Goal: Task Accomplishment & Management: Use online tool/utility

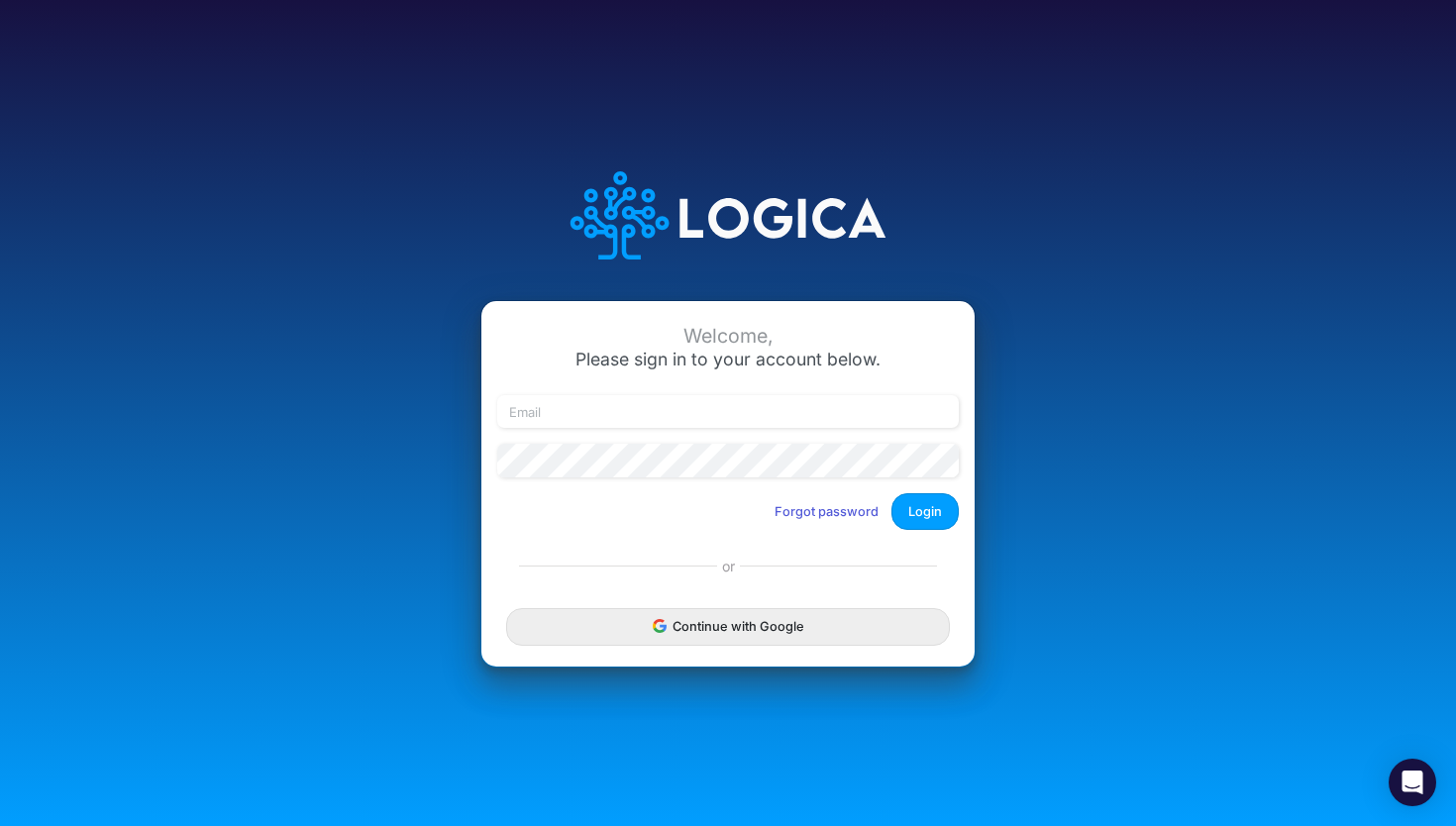
click at [726, 634] on button "Continue with Google" at bounding box center [728, 626] width 444 height 37
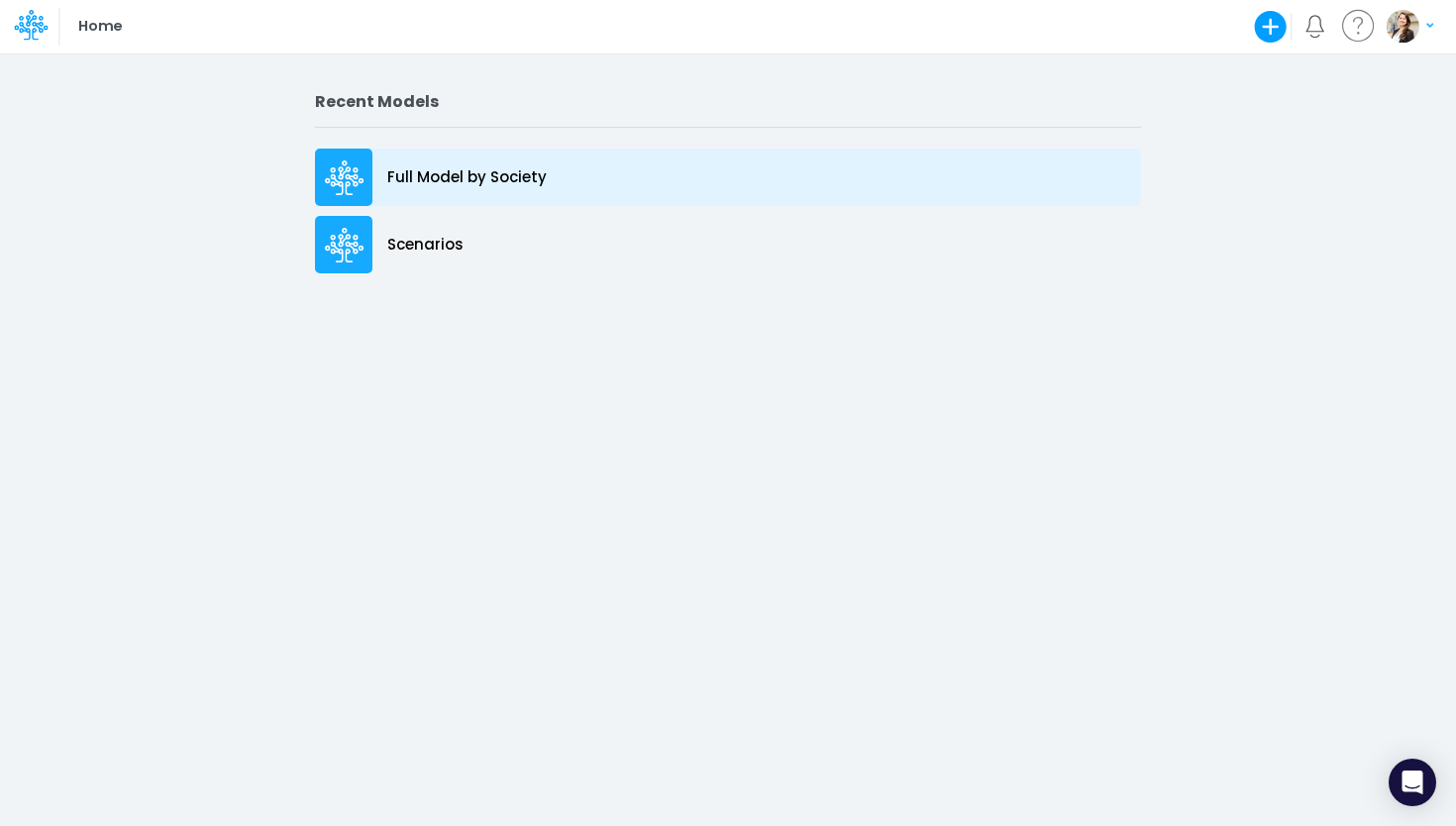
click at [427, 184] on p "Full Model by Society" at bounding box center [467, 177] width 159 height 23
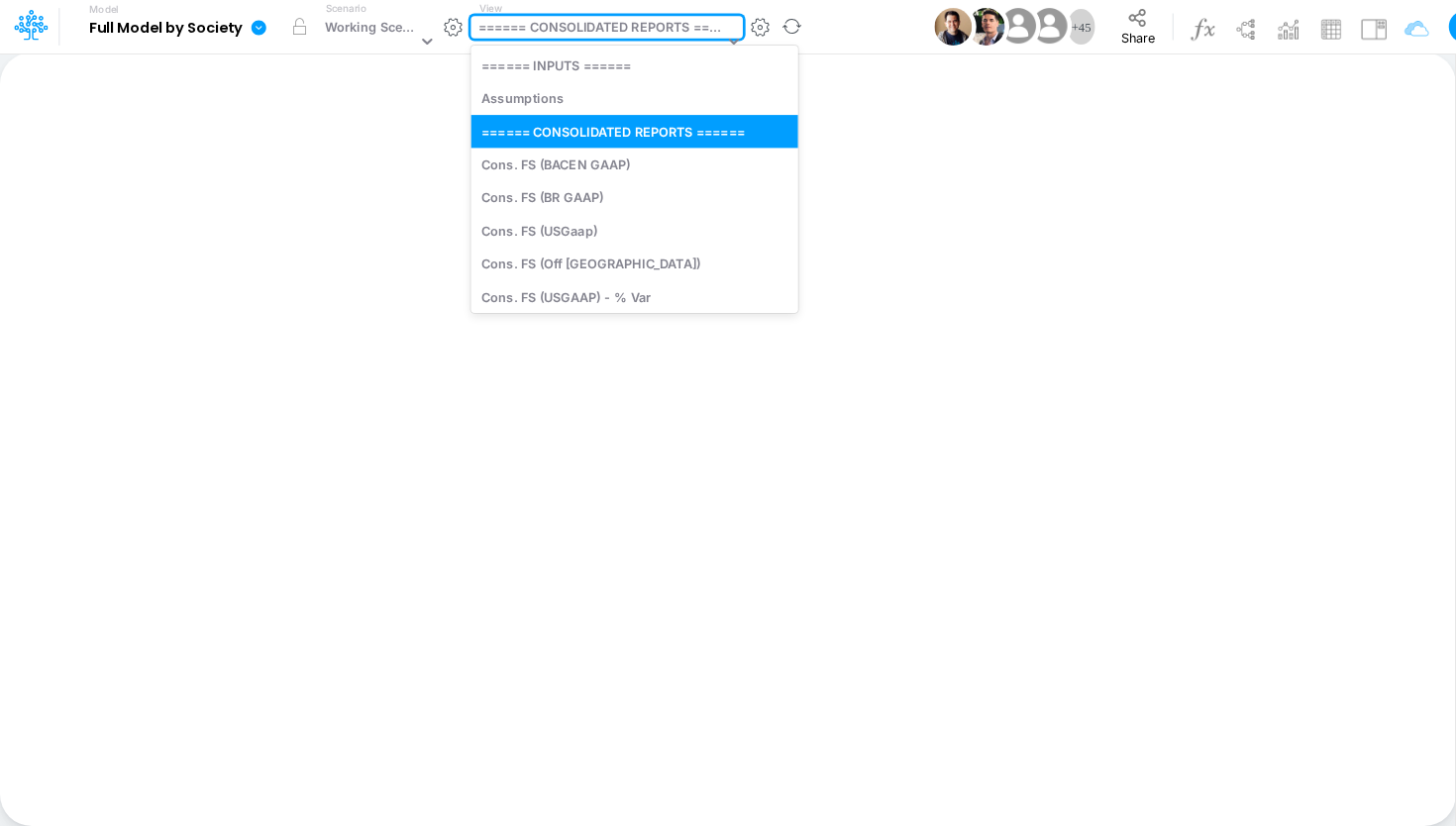
click at [555, 32] on div "====== CONSOLIDATED REPORTS ======" at bounding box center [601, 29] width 246 height 23
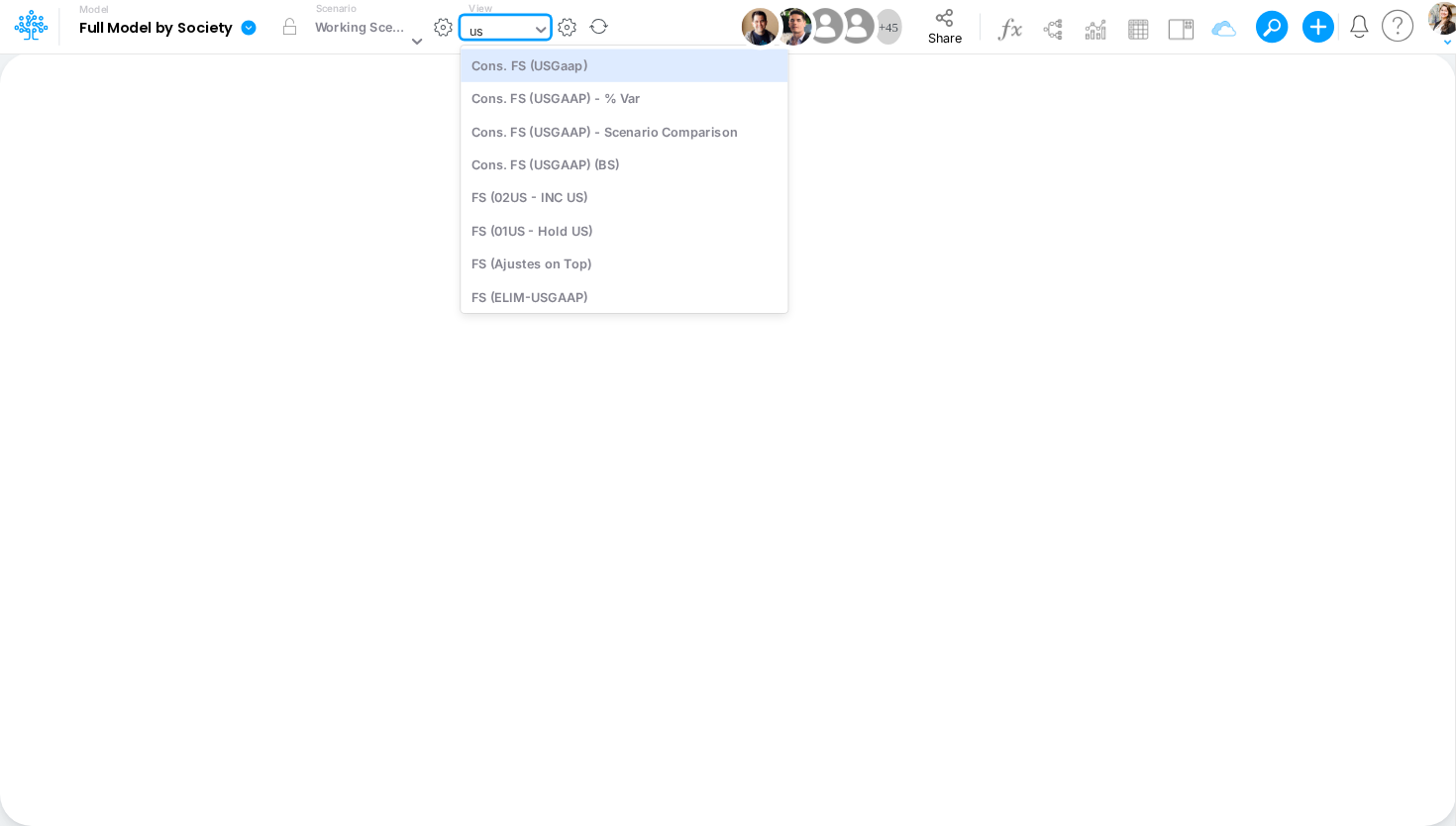
type input "usg"
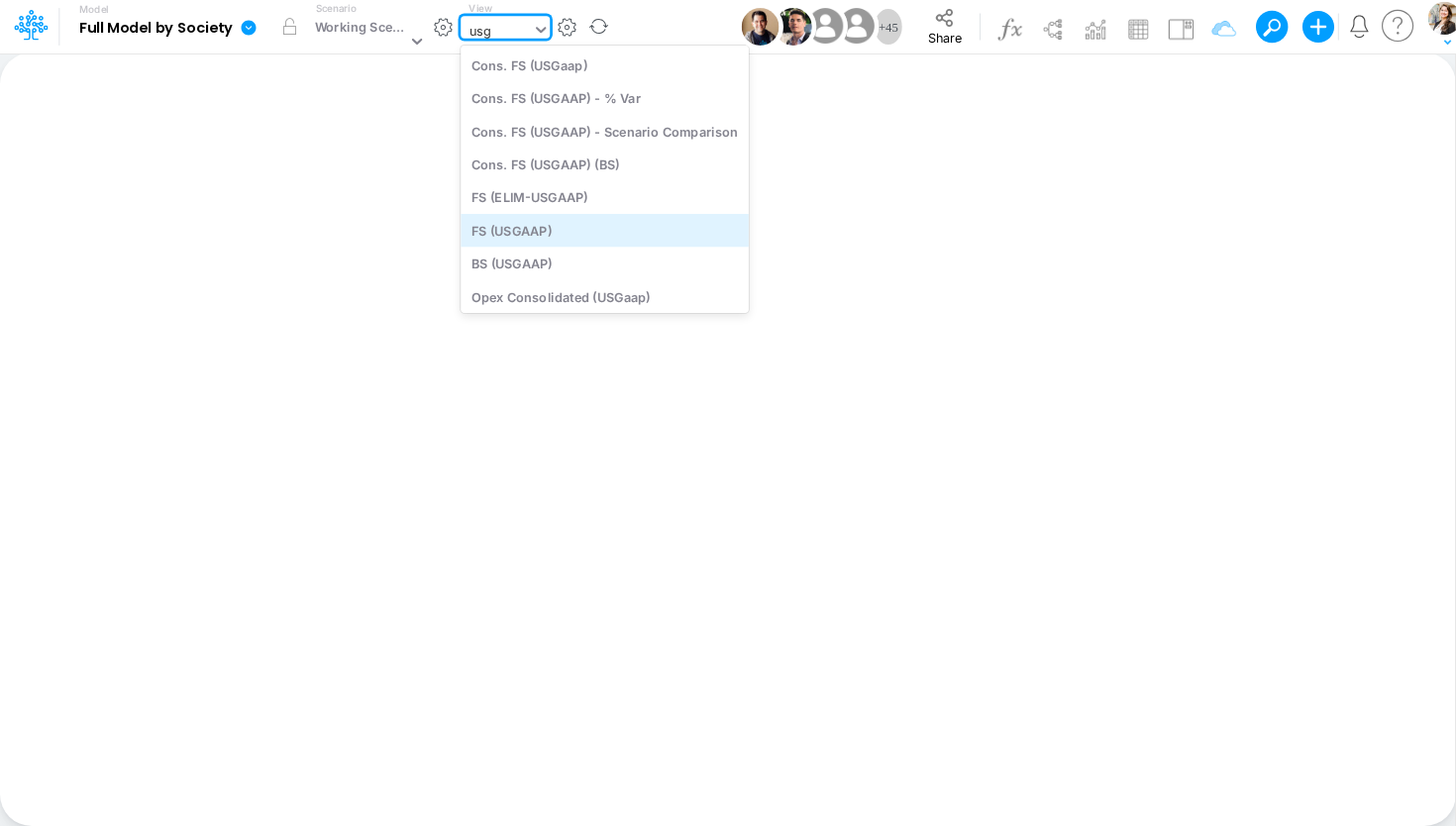
click at [560, 235] on div "FS (USGAAP)" at bounding box center [605, 230] width 289 height 33
type input "Financial Statements - Consolidated"
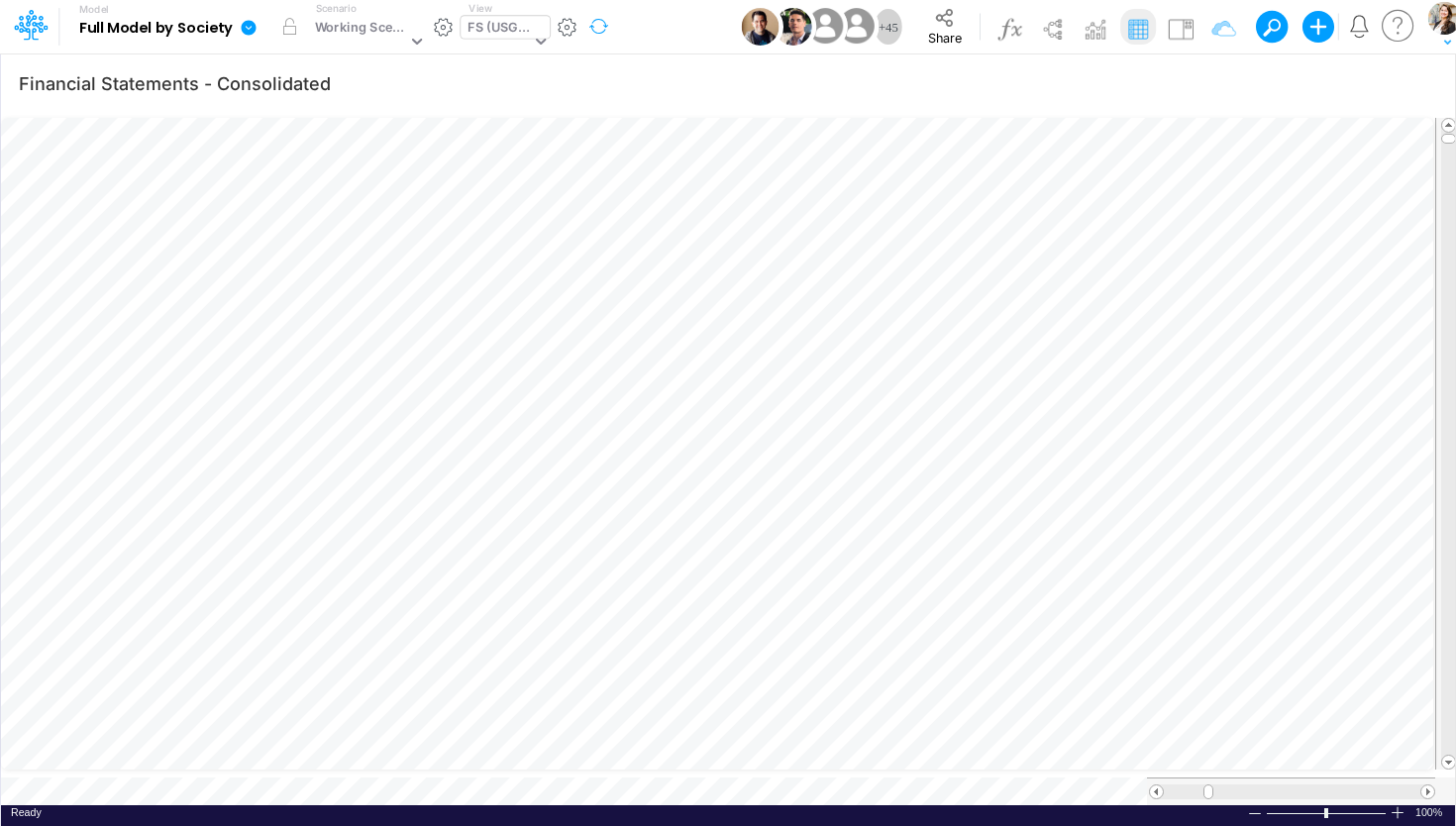
scroll to position [8, 71]
click at [507, 31] on div "FS (USGAAP)" at bounding box center [499, 29] width 63 height 23
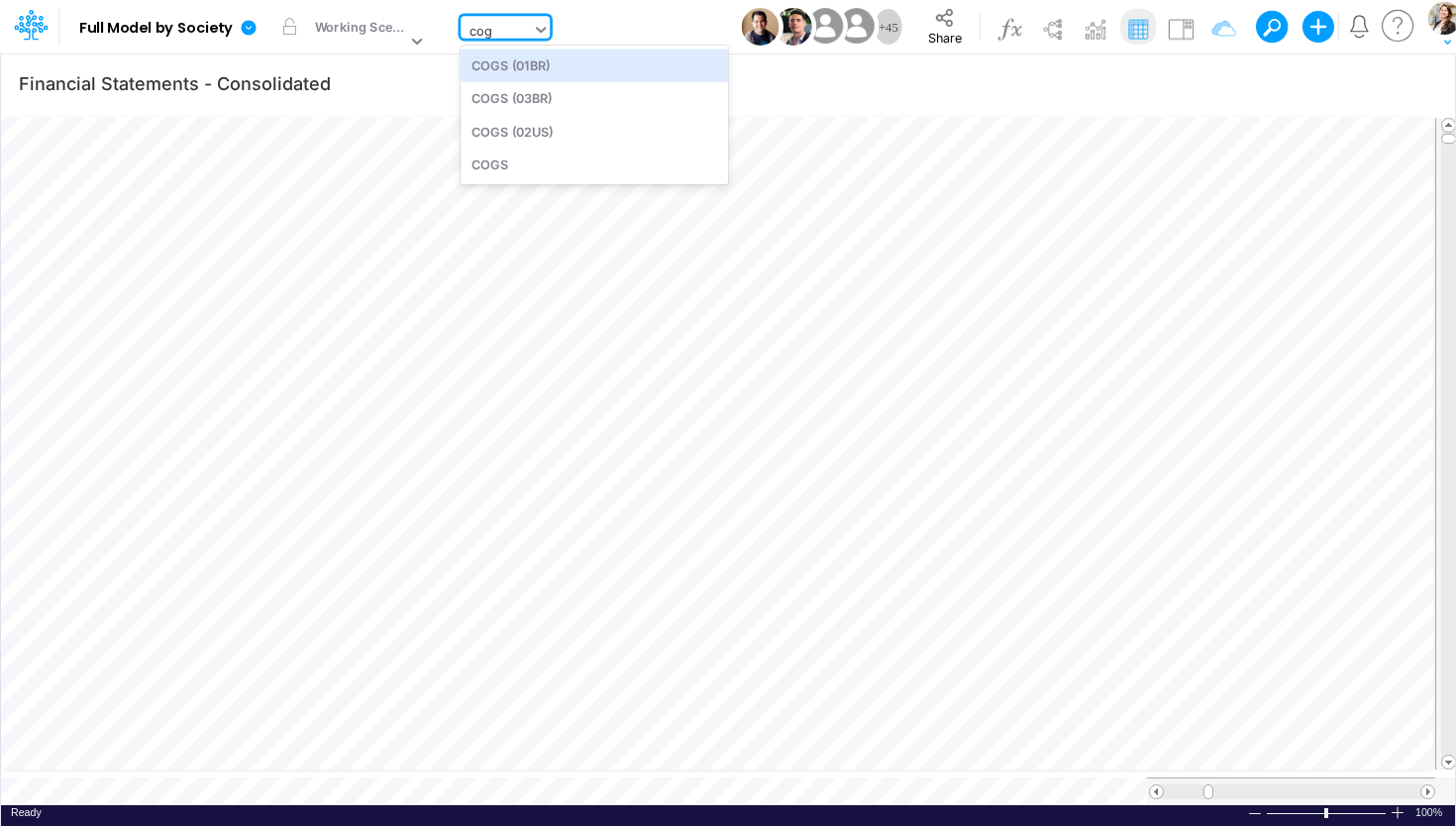
scroll to position [0, 0]
type input "cogs"
click at [504, 107] on div "COGS (03BR)" at bounding box center [594, 99] width 268 height 33
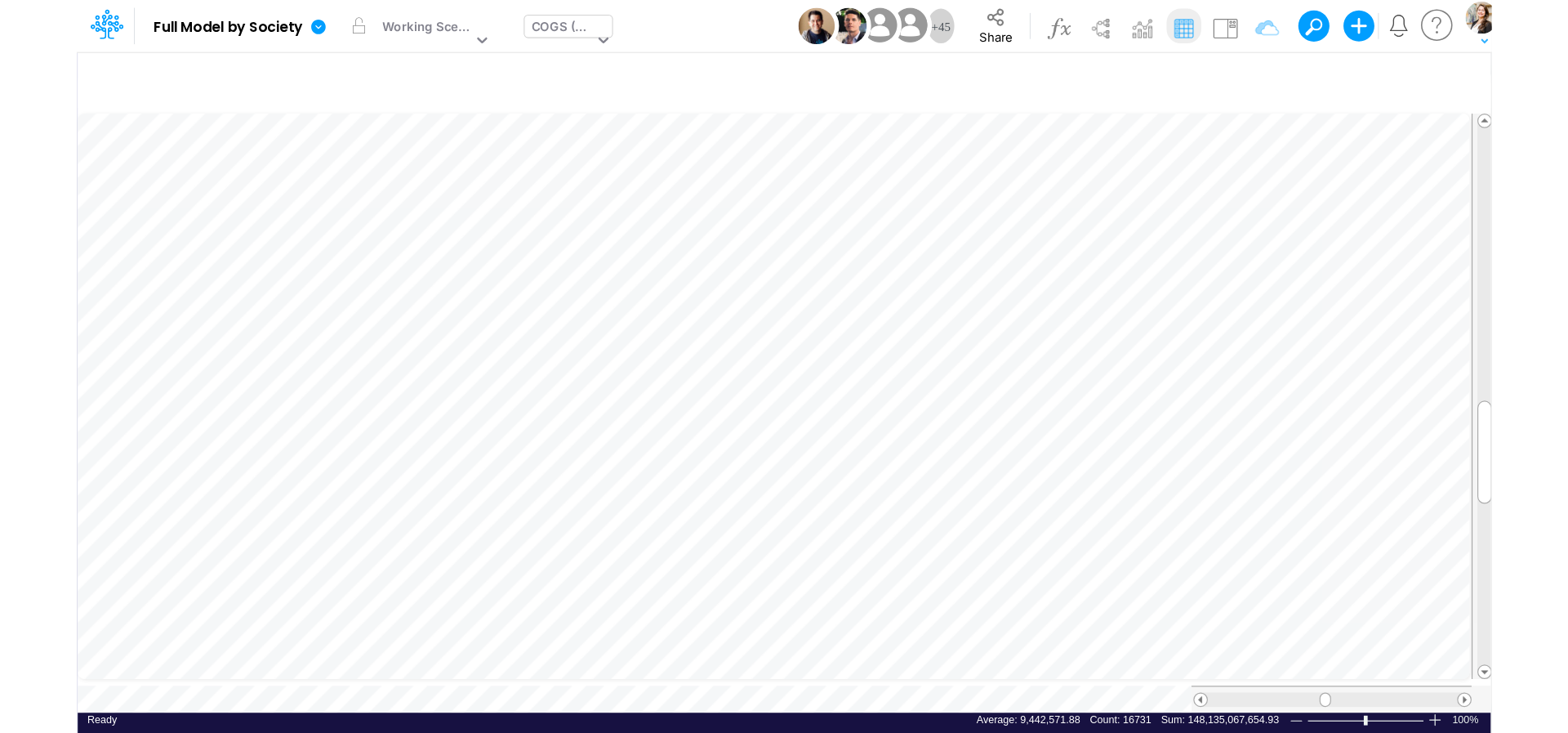
scroll to position [41, 163]
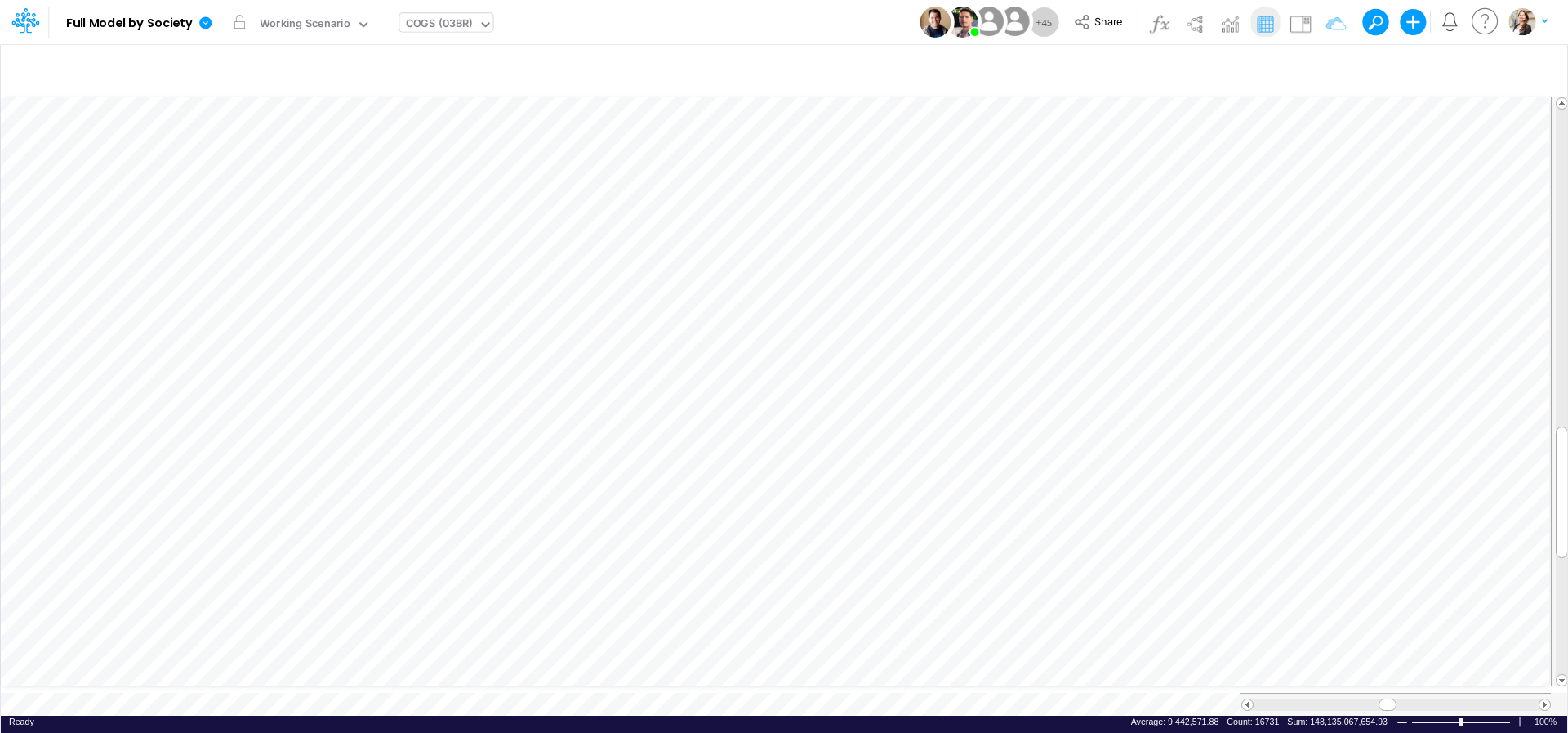
click at [437, 31] on div "COGS (03BR)" at bounding box center [440, 25] width 67 height 19
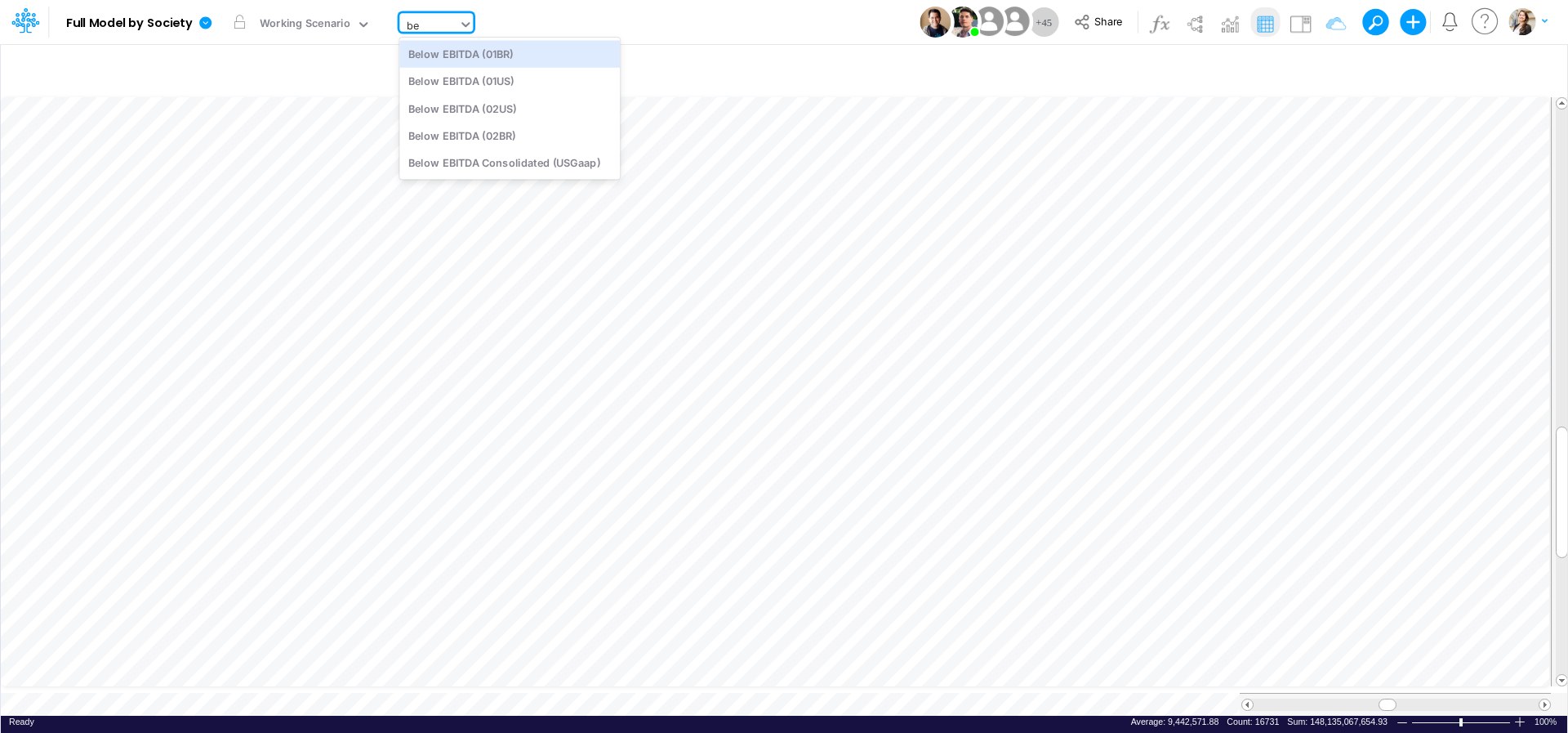
scroll to position [0, 0]
type input "belo"
click at [503, 59] on div "Below EBITDA (01BR)" at bounding box center [510, 53] width 221 height 27
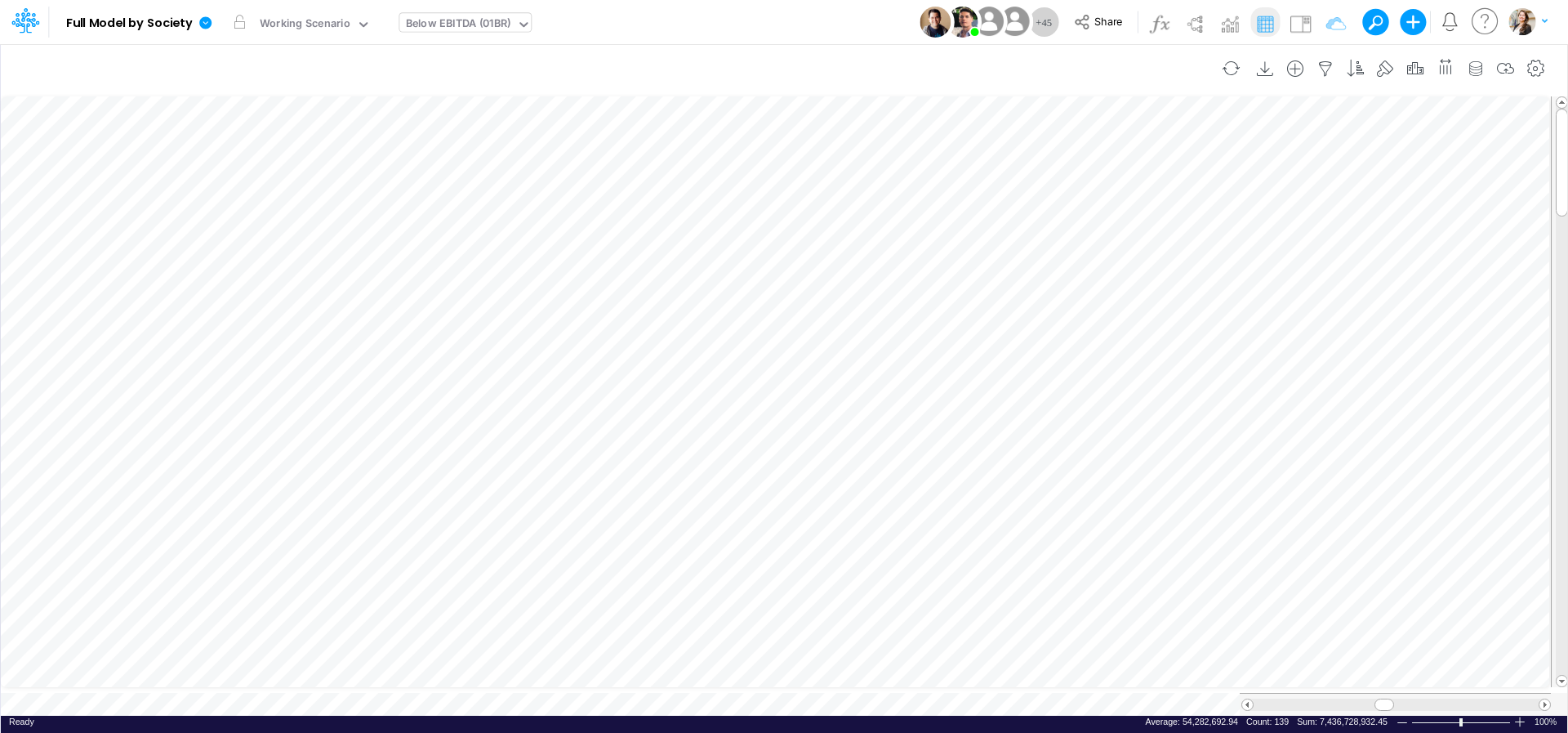
scroll to position [7, 16]
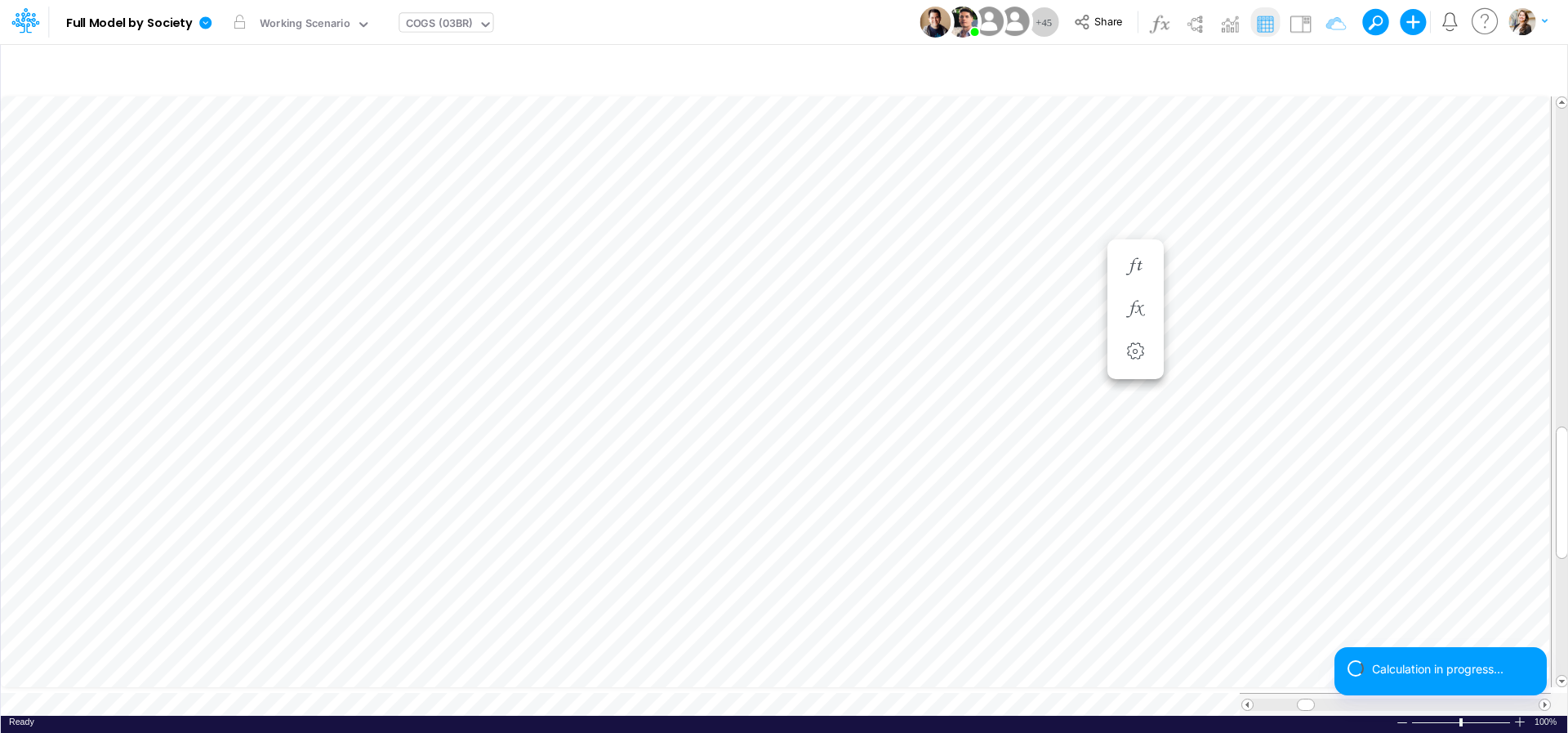
scroll to position [7, 3]
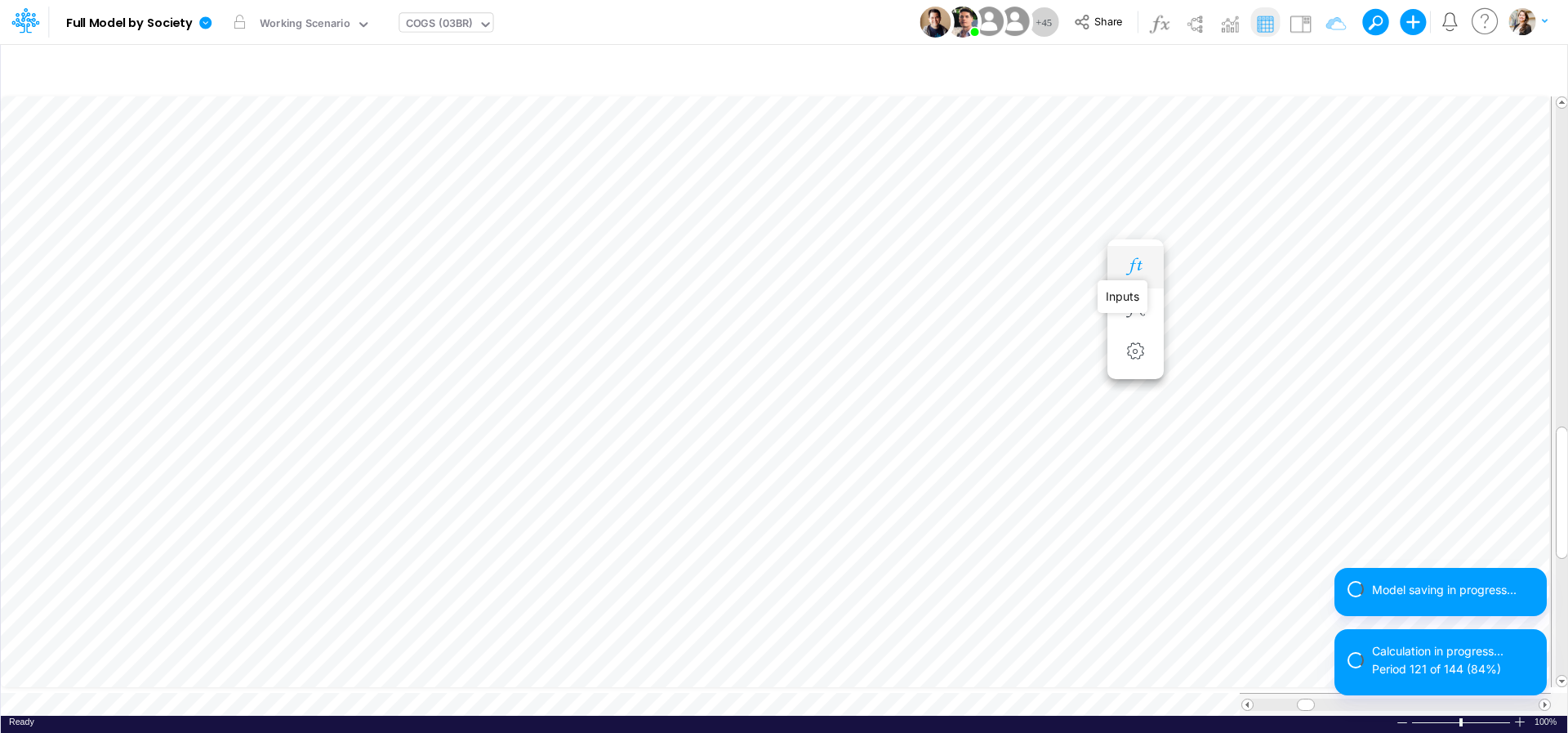
click at [1132, 266] on icon "button" at bounding box center [1136, 267] width 25 height 17
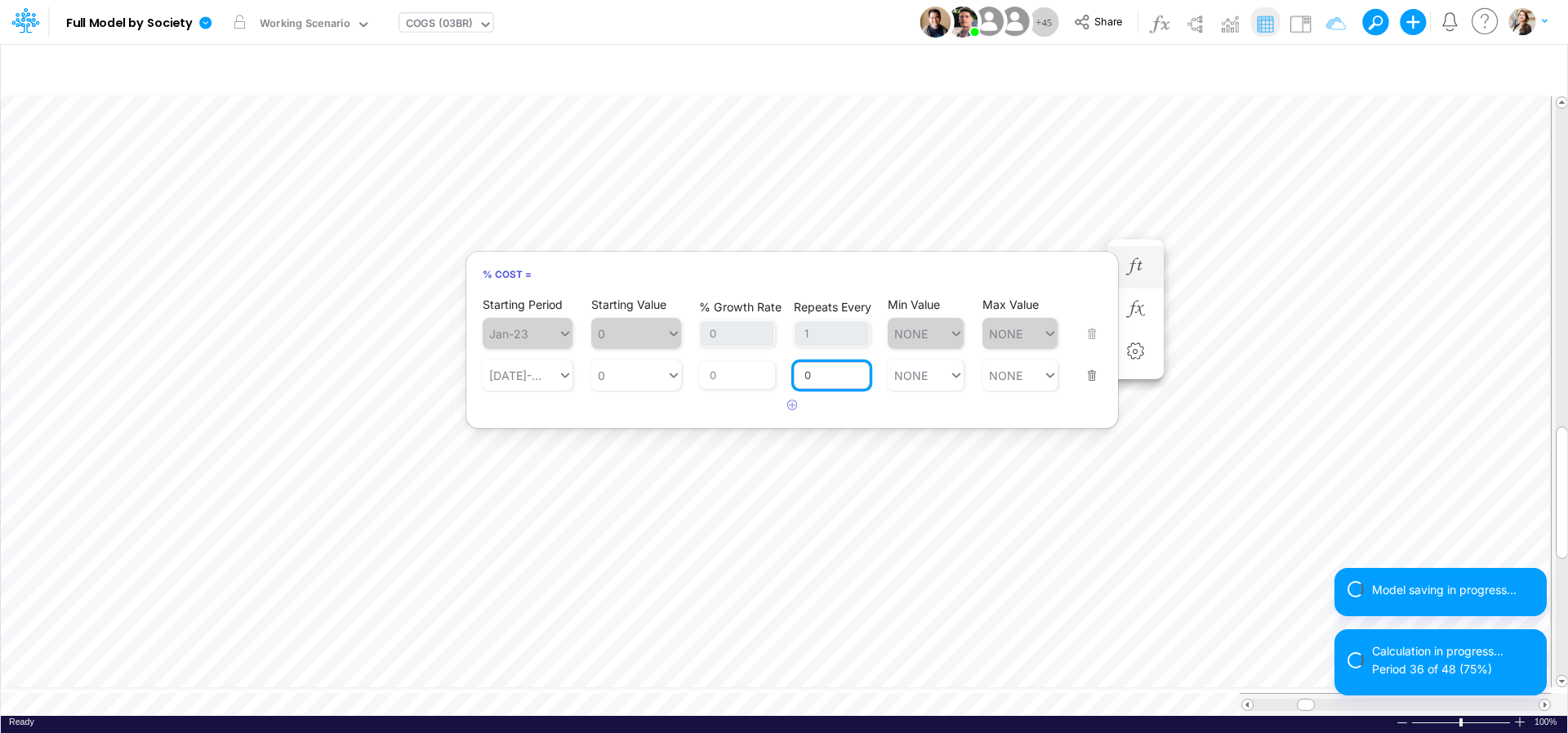
click at [830, 380] on input "0" at bounding box center [831, 376] width 76 height 28
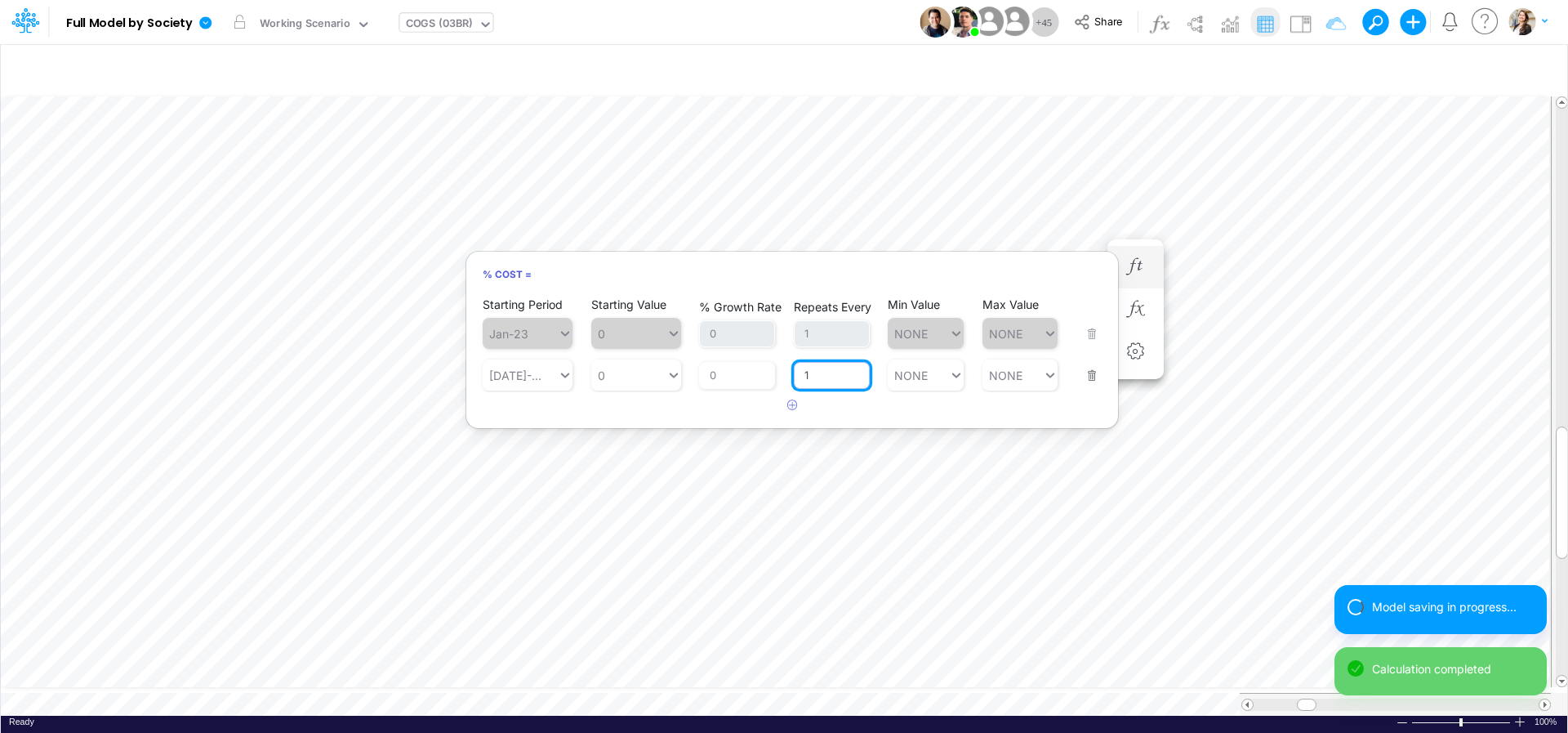
type input "1"
click at [661, 409] on div "Starting Period Jan-23 Starting Value 0 % Growth Rate 0 Repeats Every 1 Min Val…" at bounding box center [792, 356] width 651 height 124
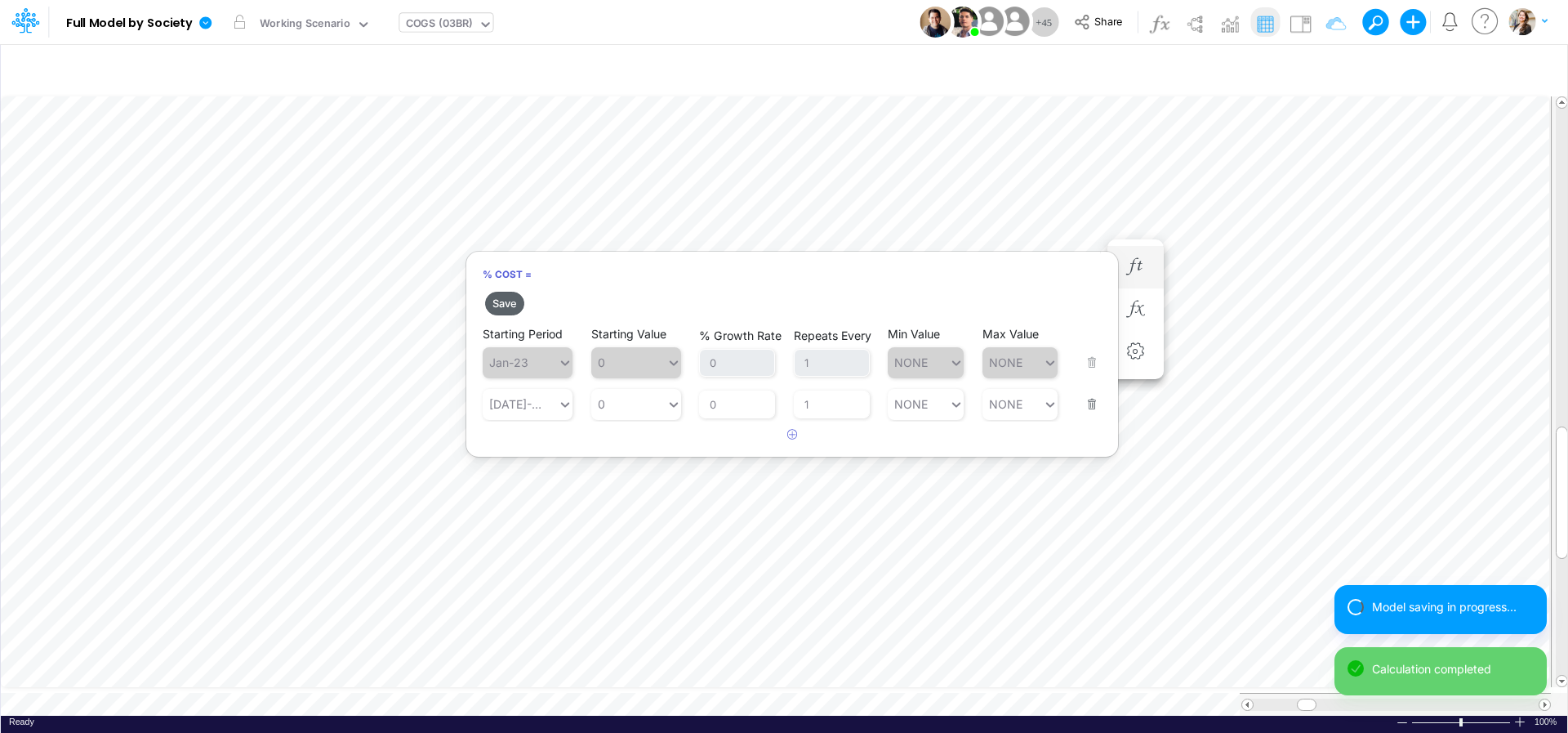
click at [505, 305] on button "Save" at bounding box center [505, 303] width 39 height 24
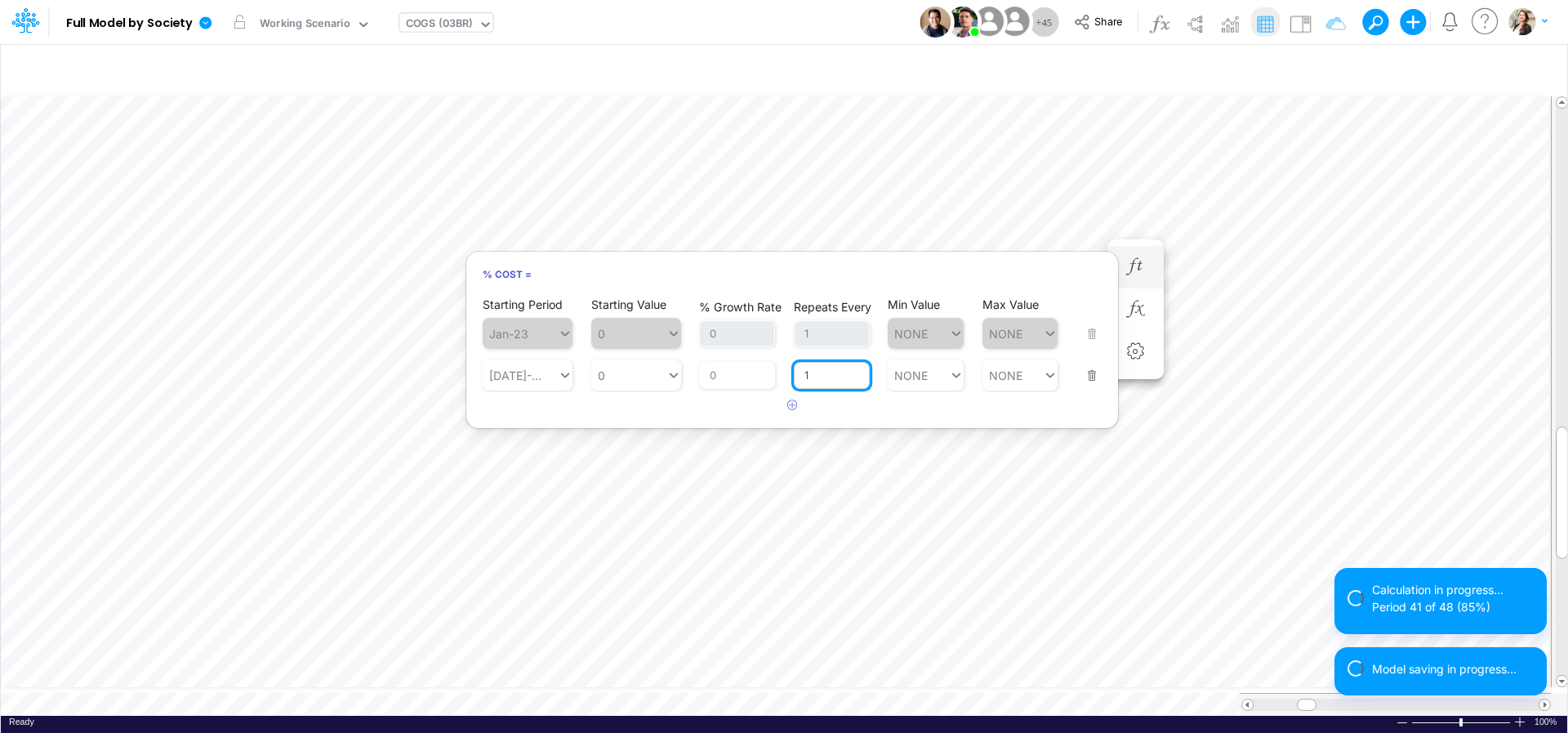
click at [814, 373] on input "1" at bounding box center [831, 376] width 76 height 28
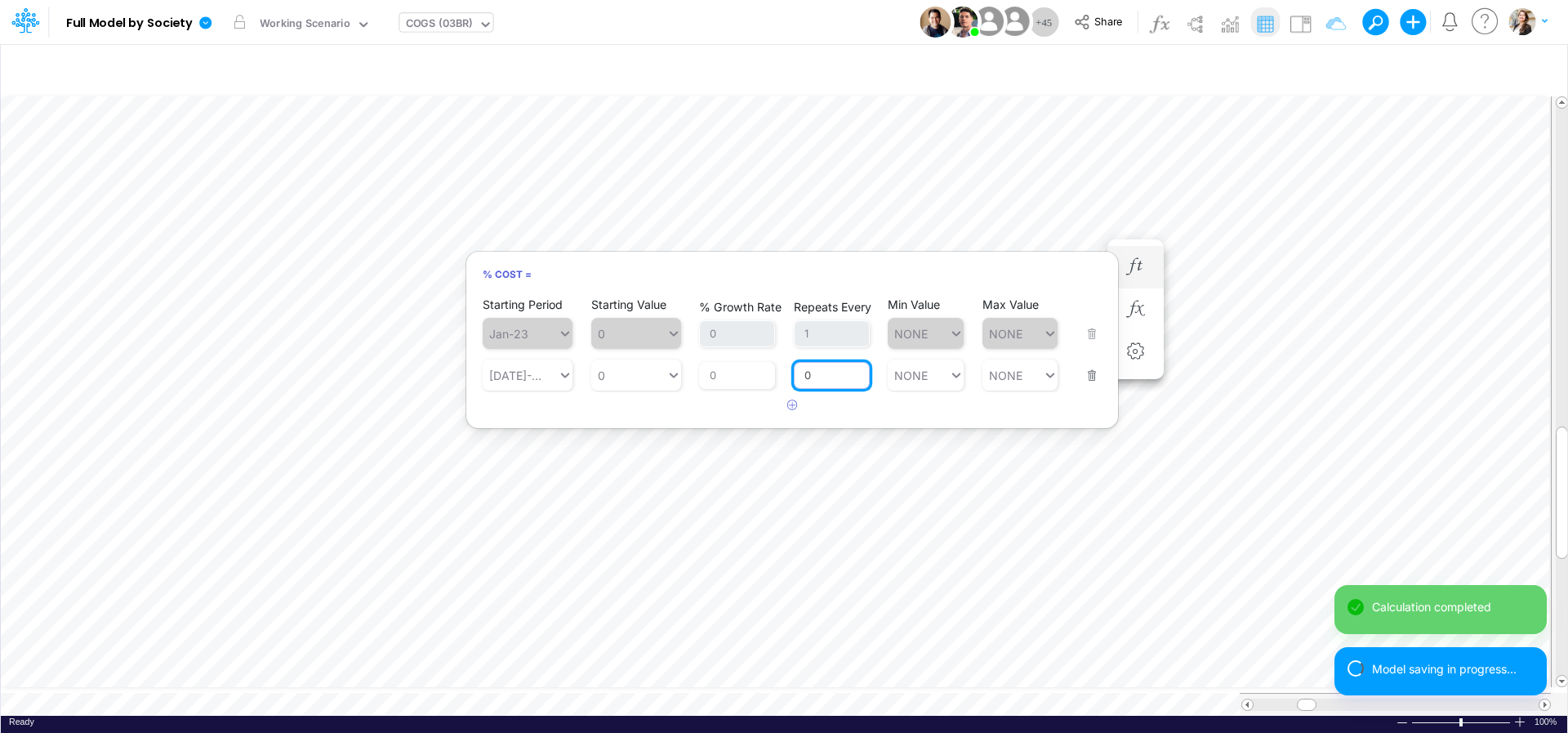
type input "0"
click at [838, 411] on div "Starting Period Jan-23 Starting Value 0 % Growth Rate 0 Repeats Every 1 Min Val…" at bounding box center [792, 356] width 651 height 124
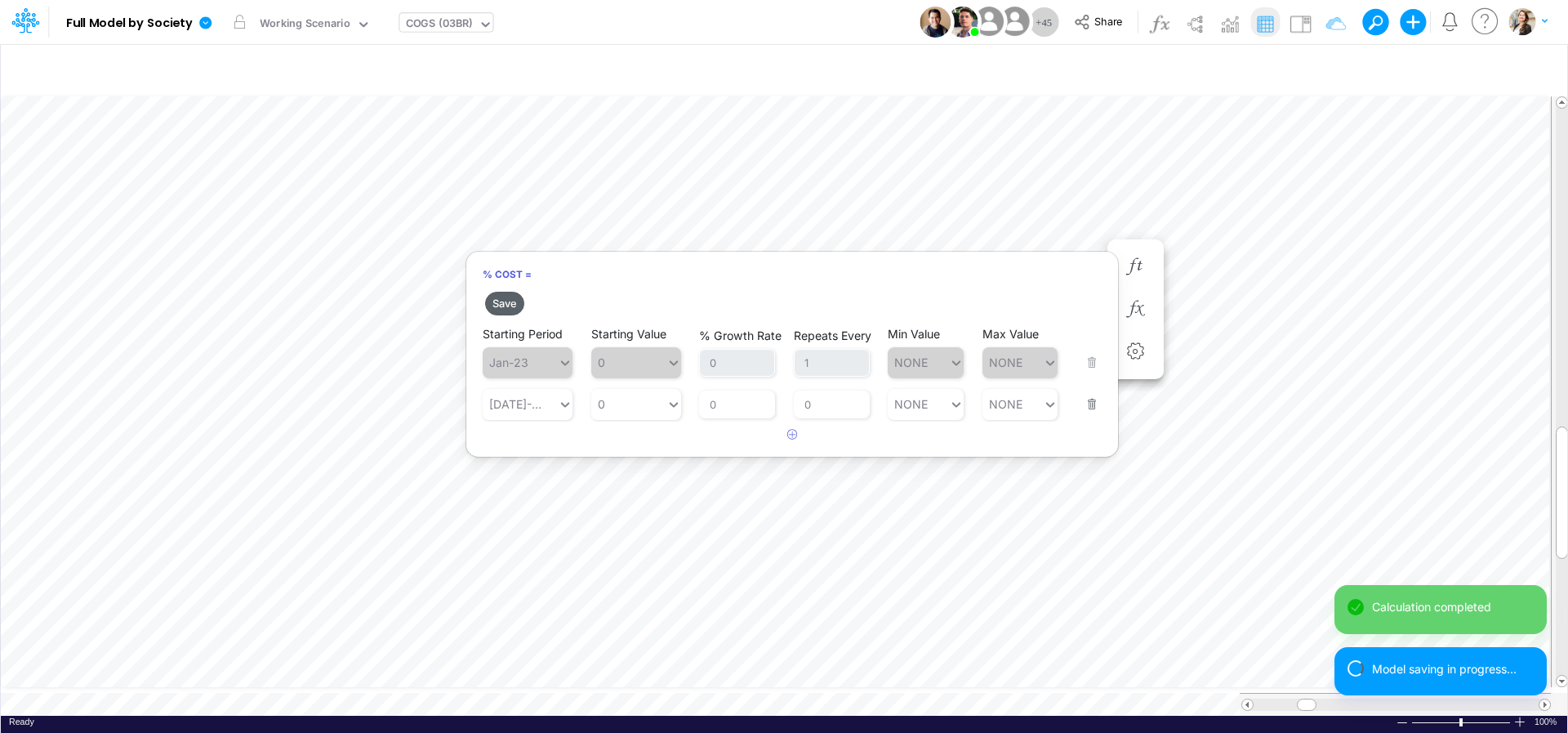
click at [510, 297] on button "Save" at bounding box center [505, 303] width 39 height 24
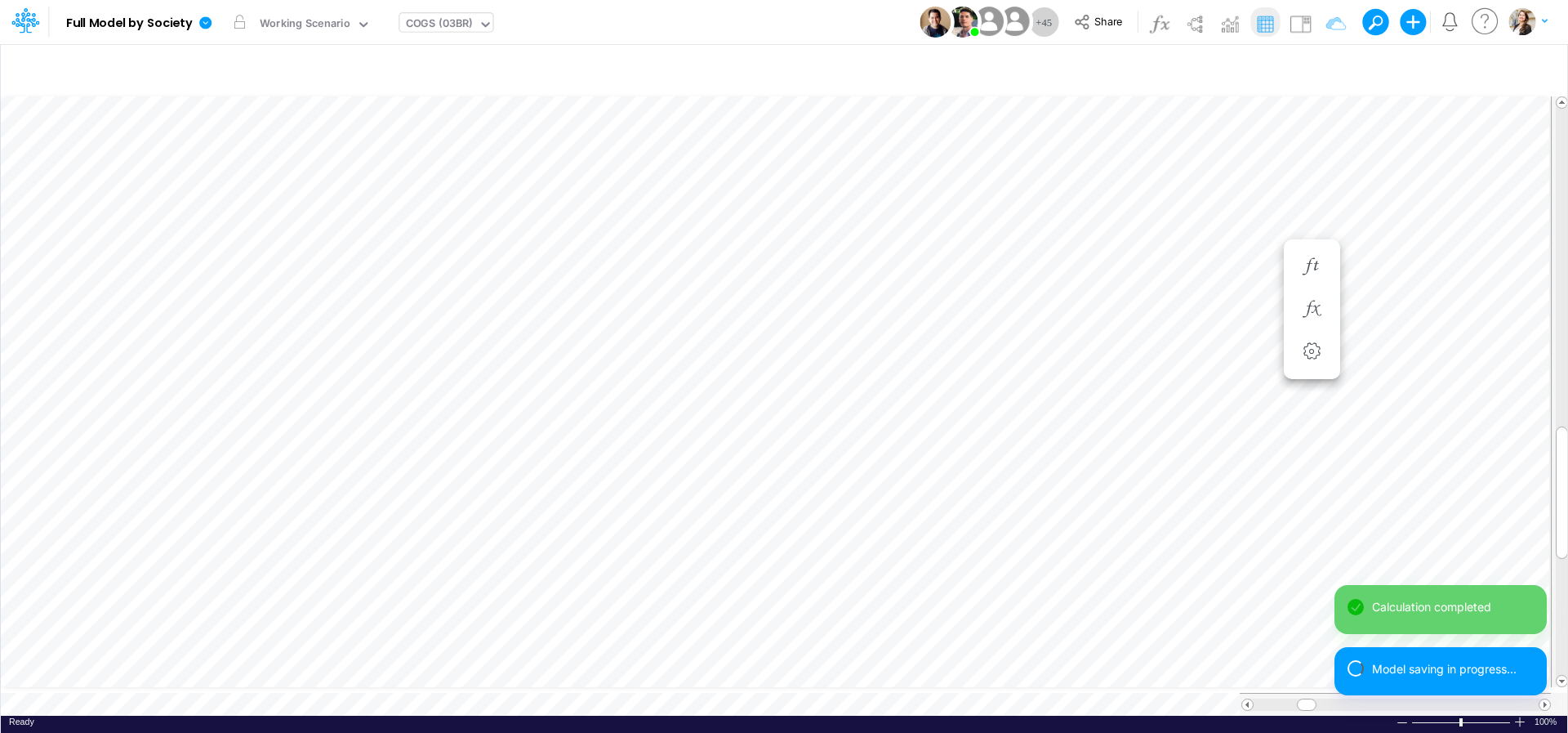
scroll to position [13, 6]
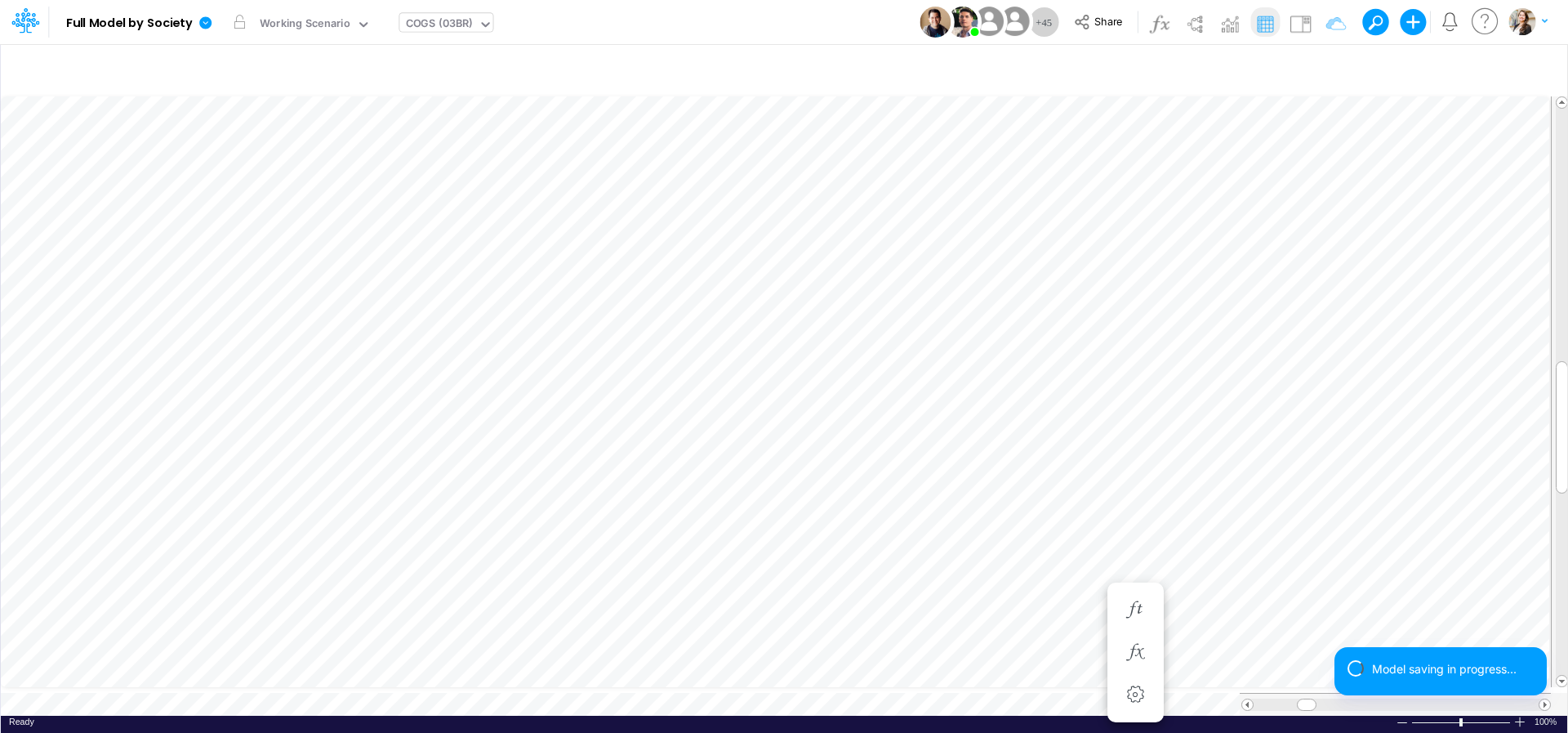
scroll to position [13, 6]
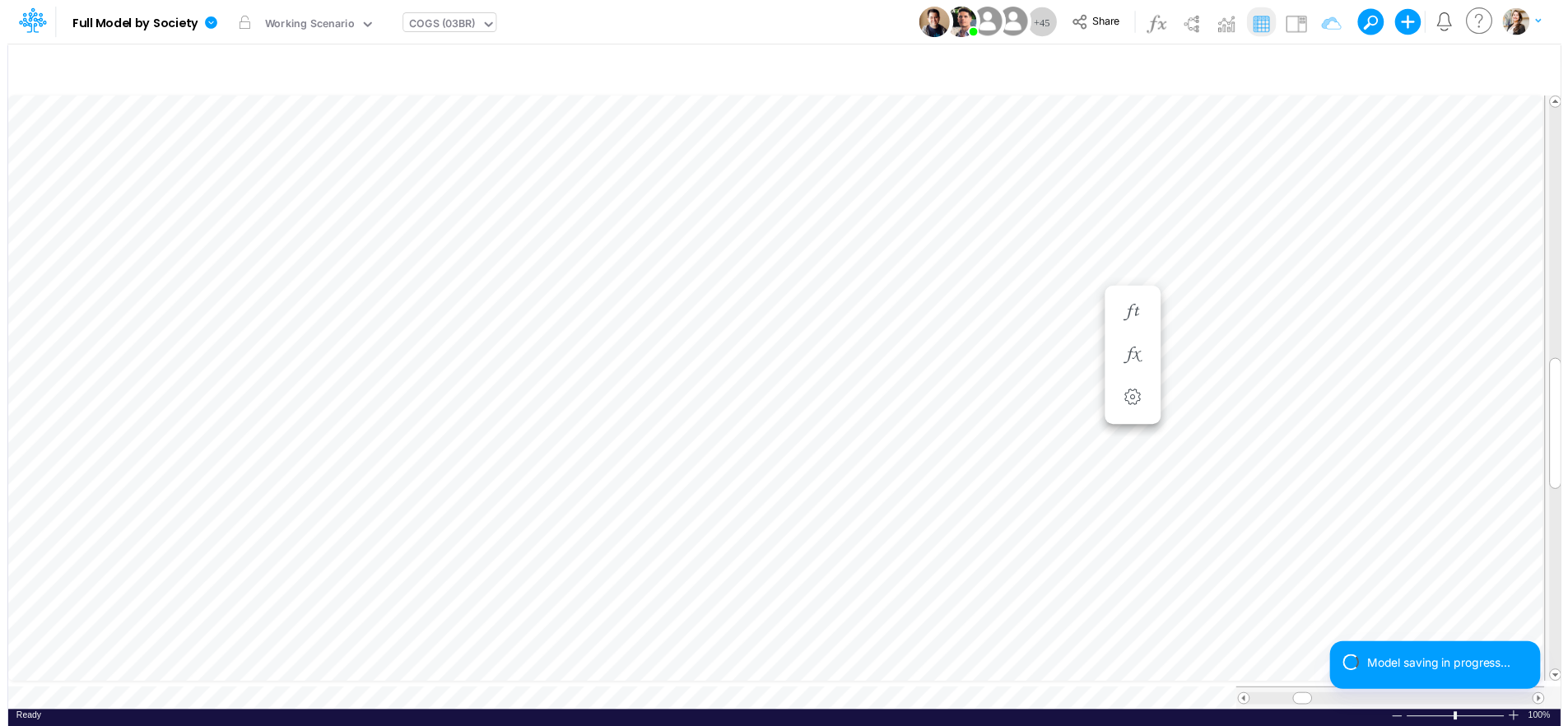
scroll to position [13, 6]
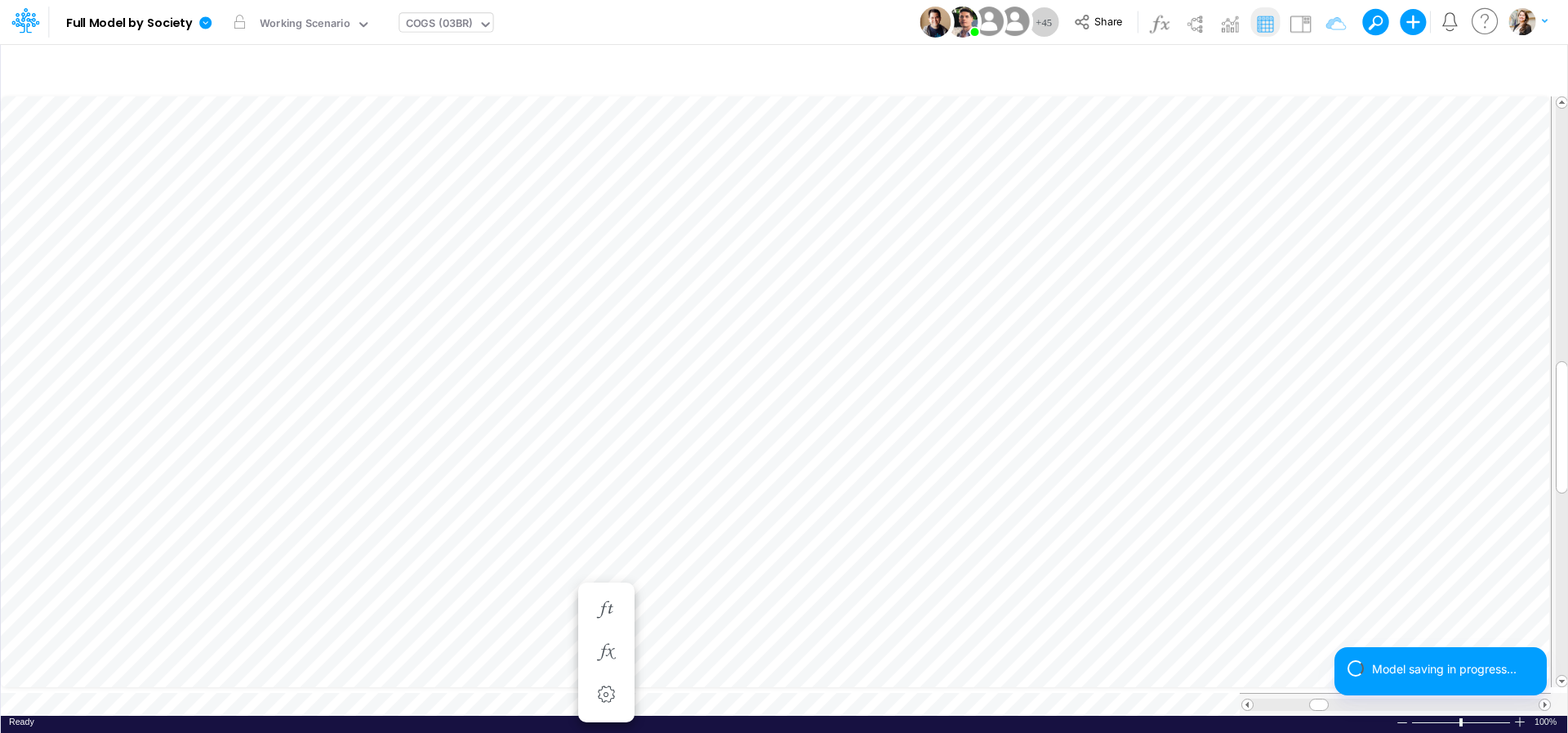
scroll to position [7, 21]
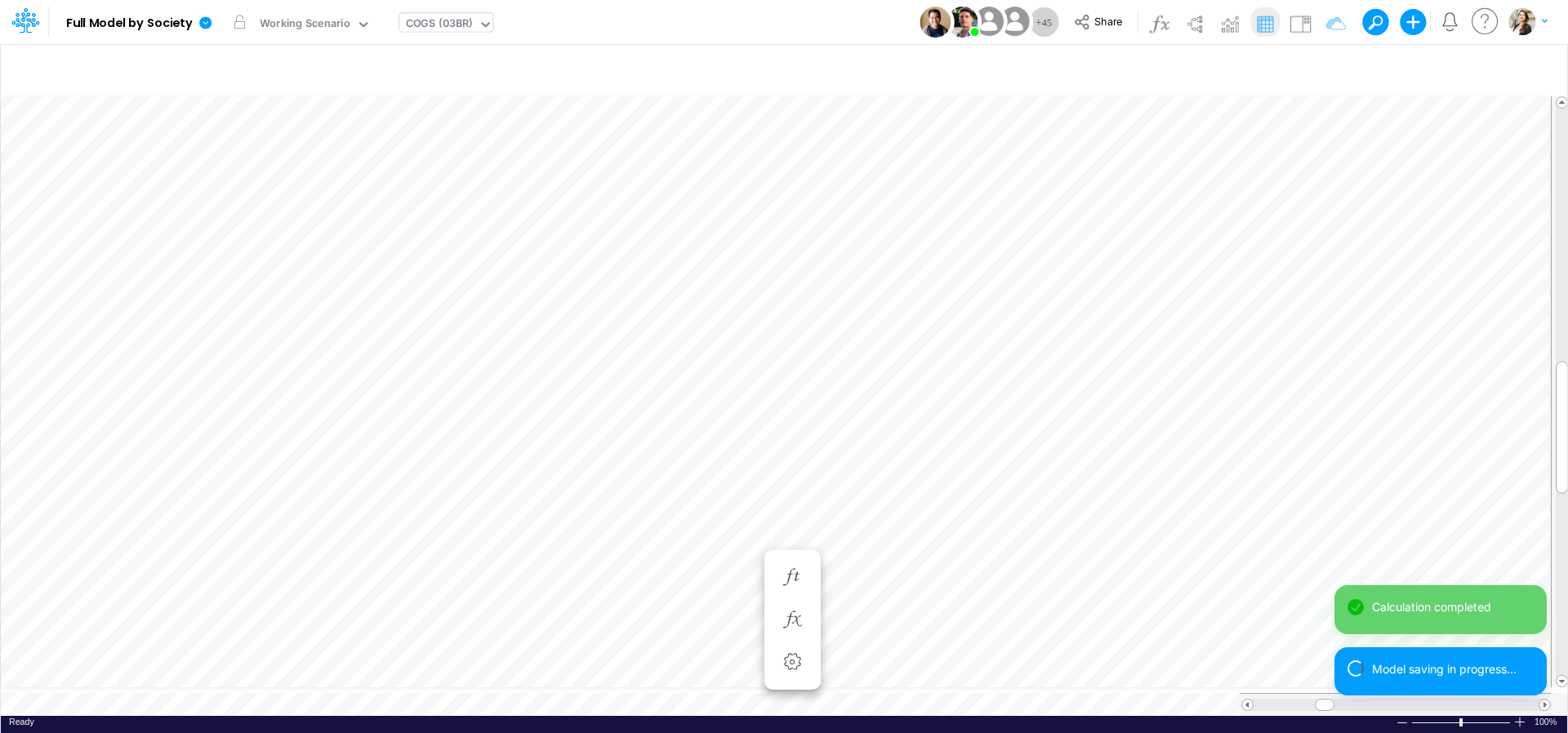
click at [436, 22] on div "COGS (03BR)" at bounding box center [440, 25] width 67 height 19
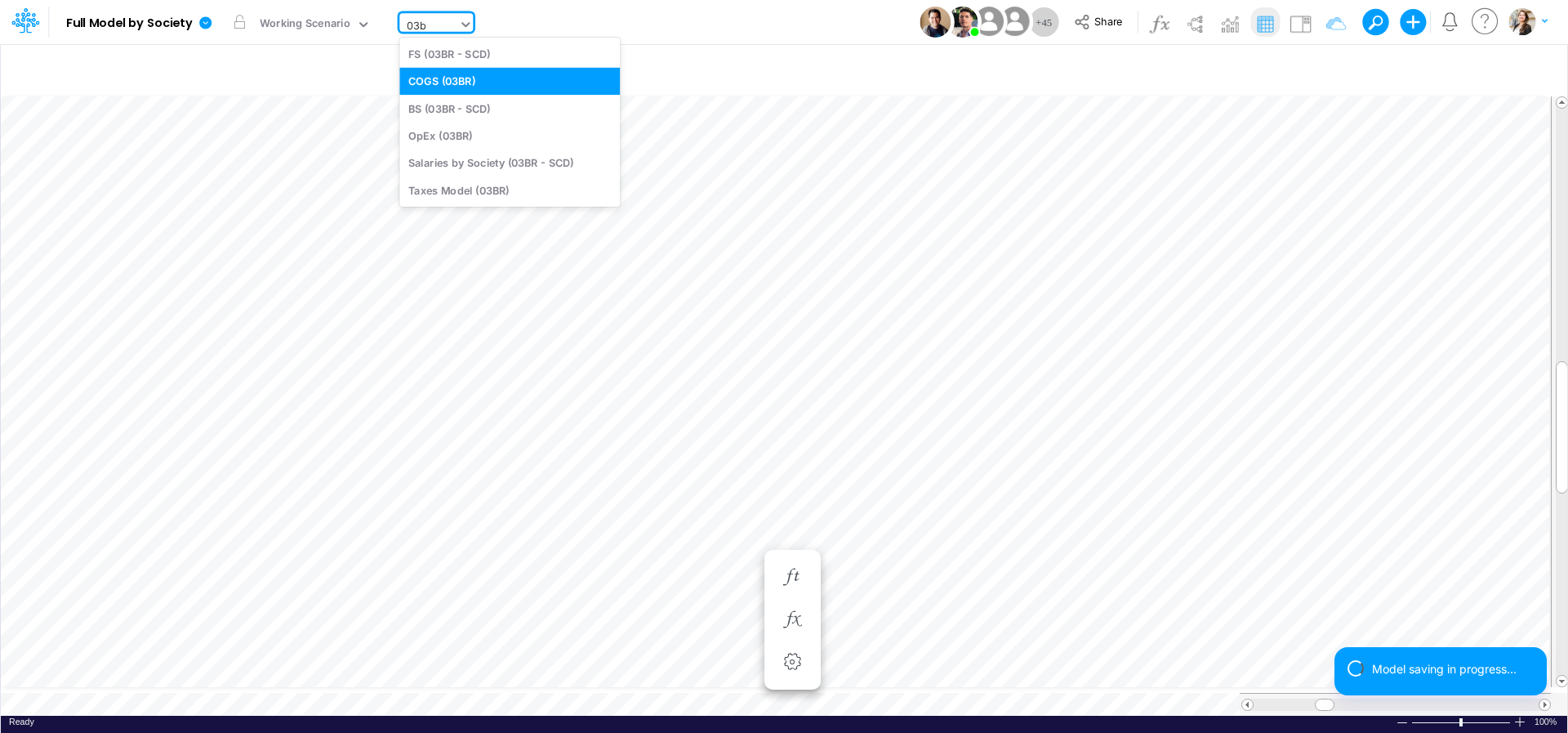
type input "03br"
click at [503, 112] on div "BS (03BR - SCD)" at bounding box center [510, 108] width 221 height 27
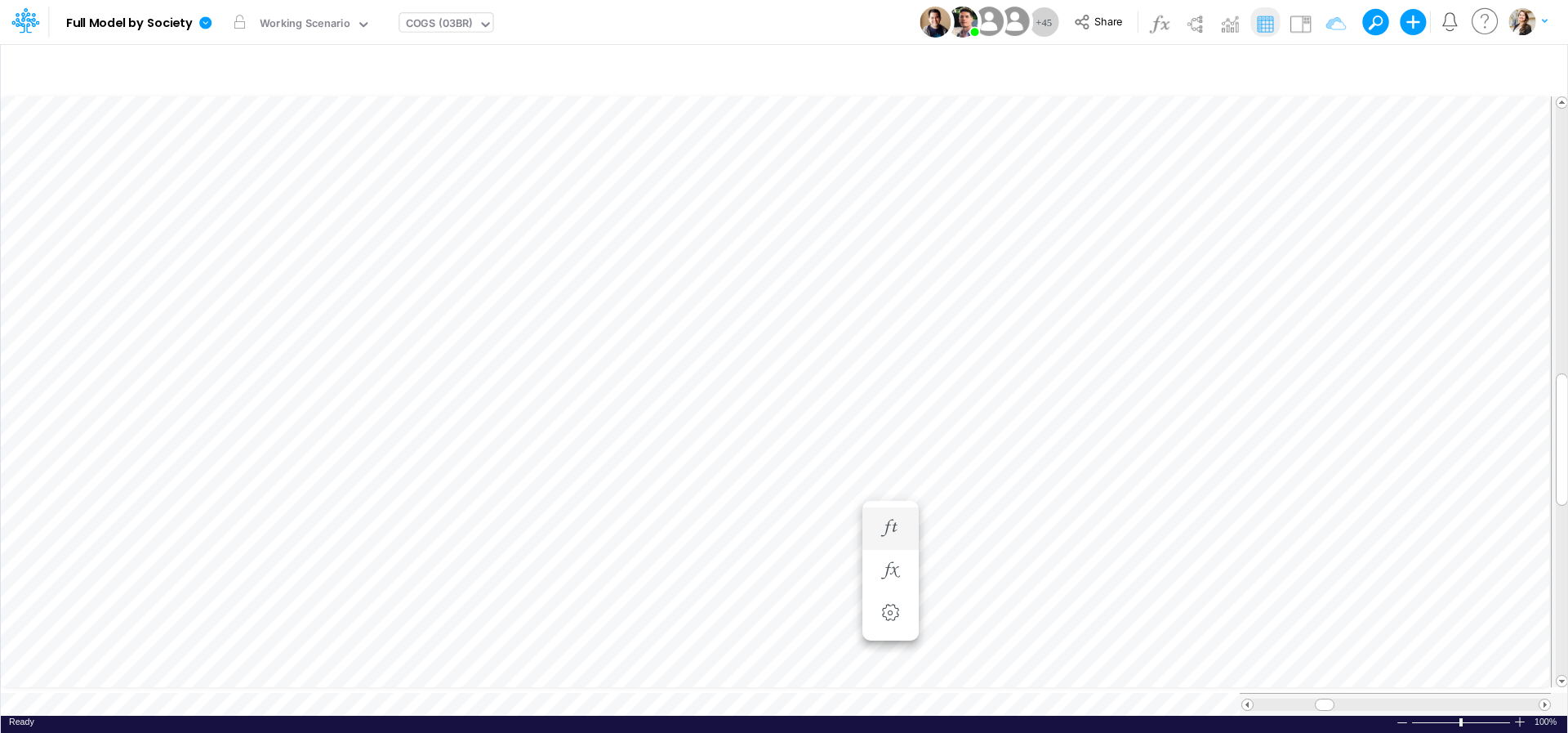
scroll to position [7, 3]
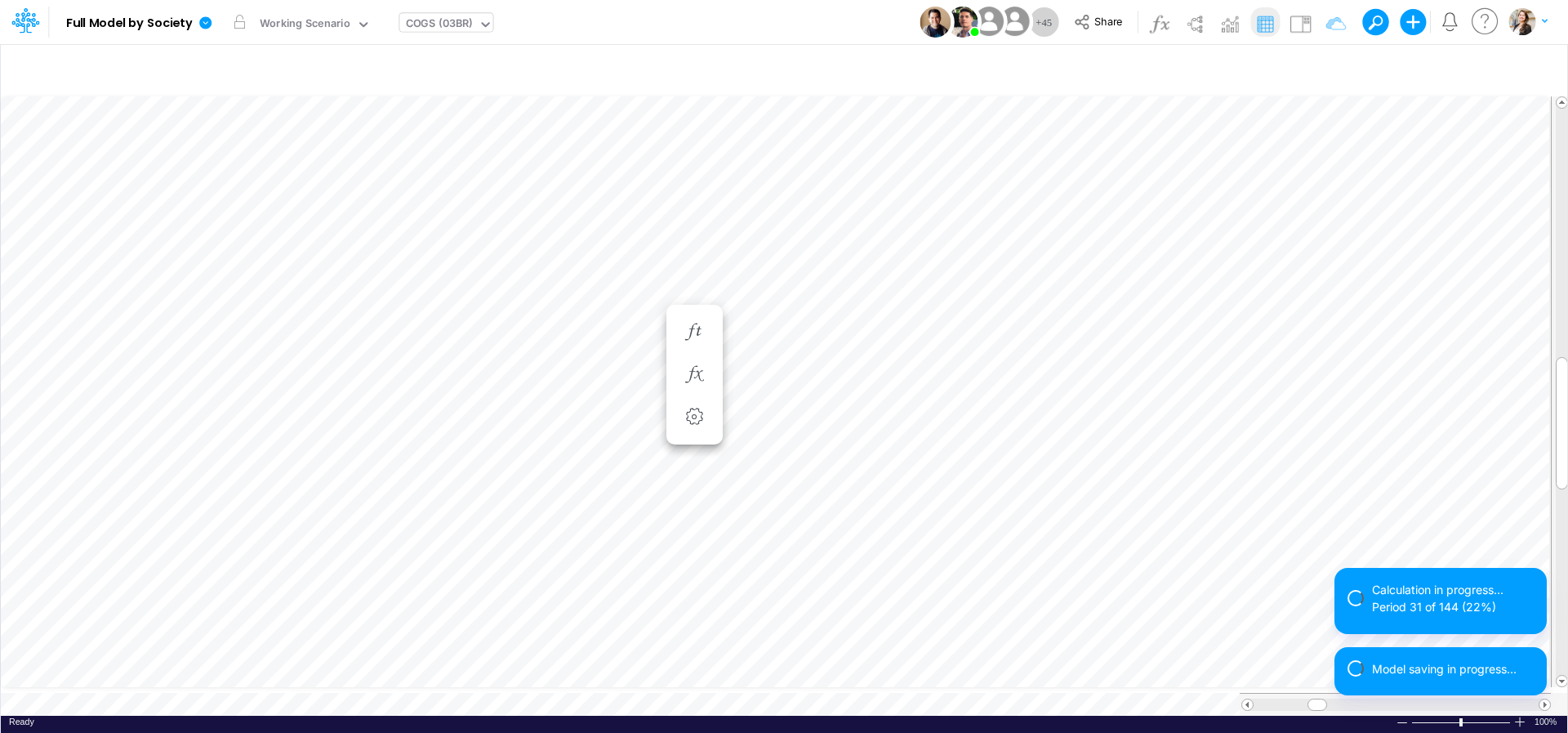
scroll to position [13, 6]
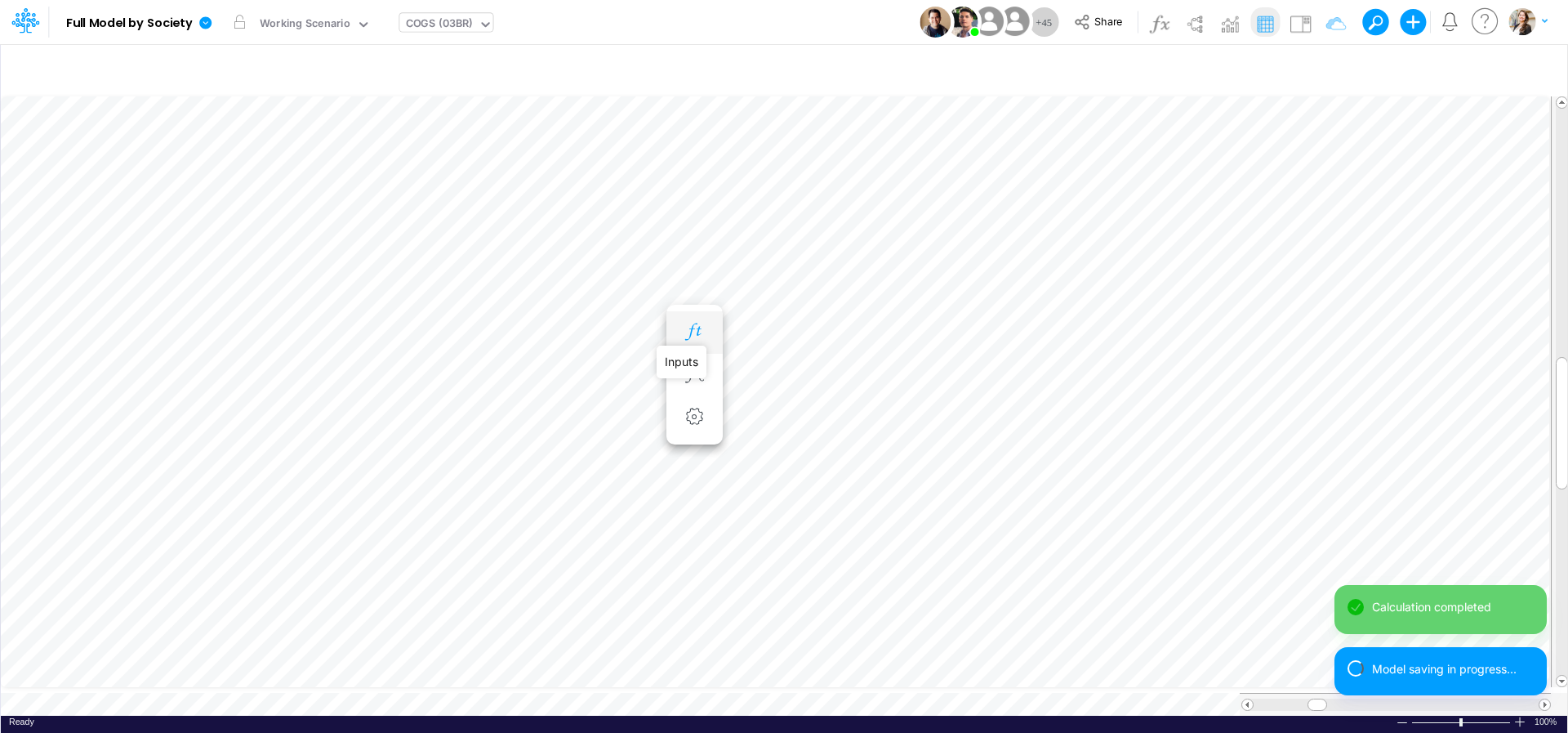
click at [694, 338] on icon "button" at bounding box center [694, 332] width 25 height 17
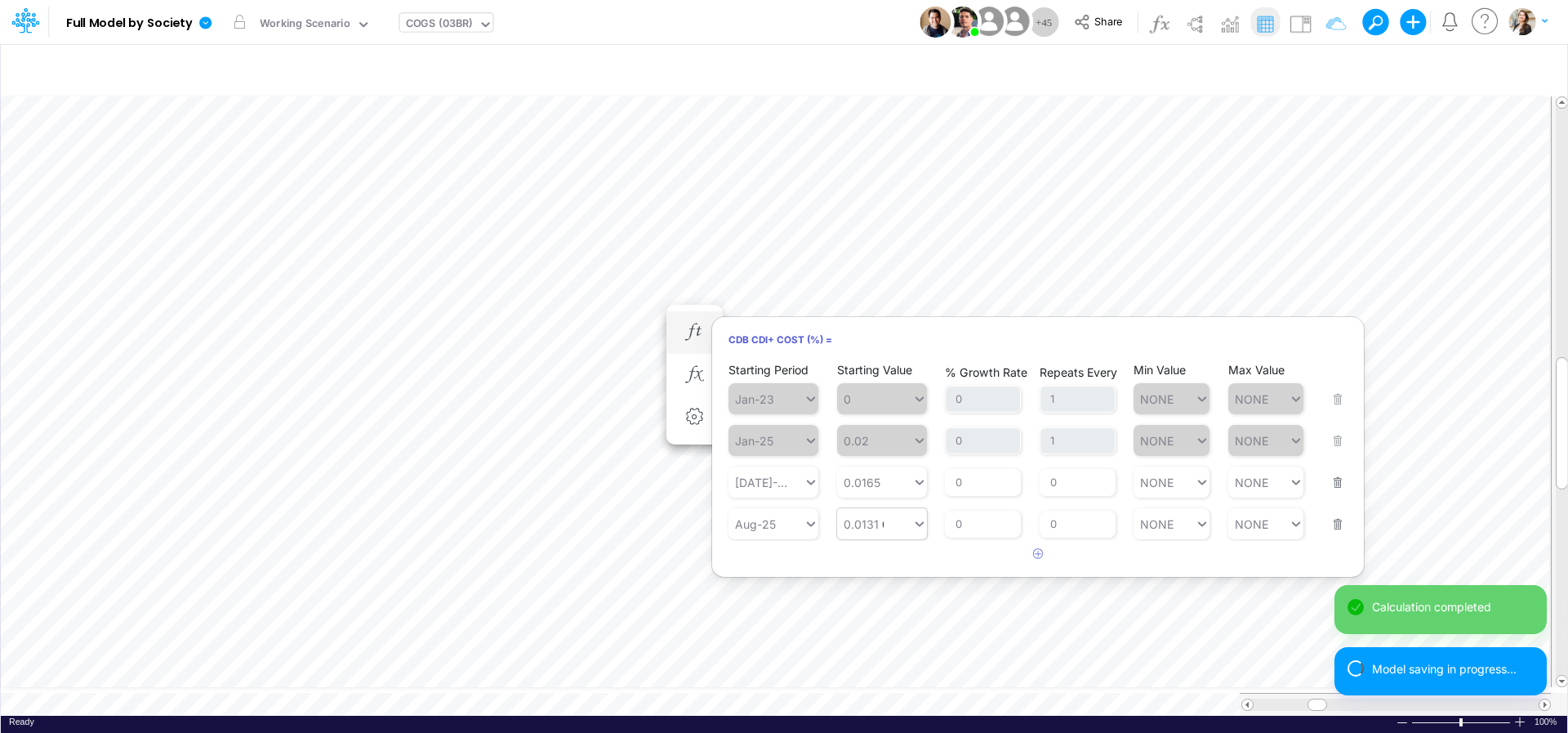
click at [885, 532] on div "0.0131 0.0131" at bounding box center [875, 524] width 75 height 24
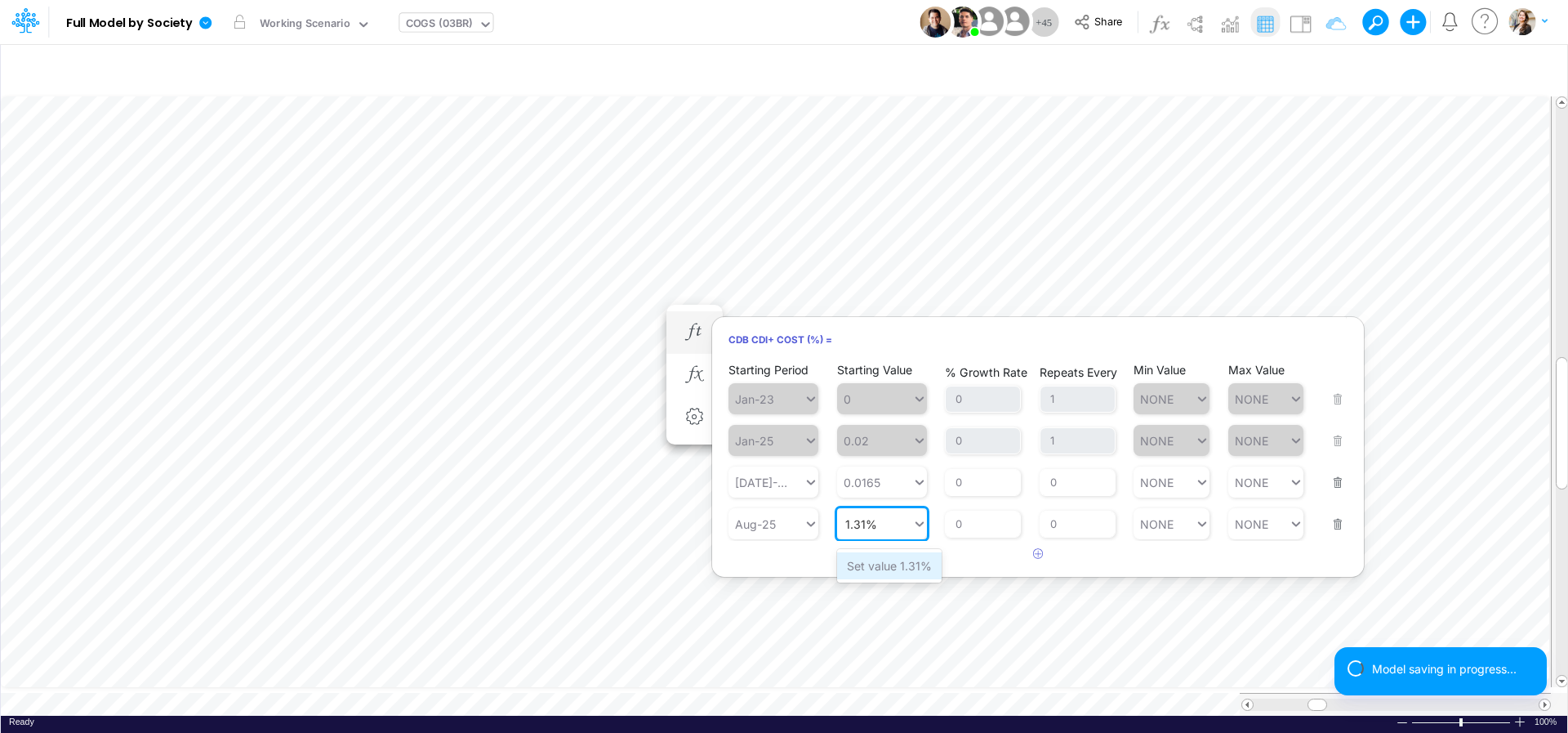
click at [880, 569] on div "Set value 1.31%" at bounding box center [889, 566] width 104 height 27
type input "1.31%"
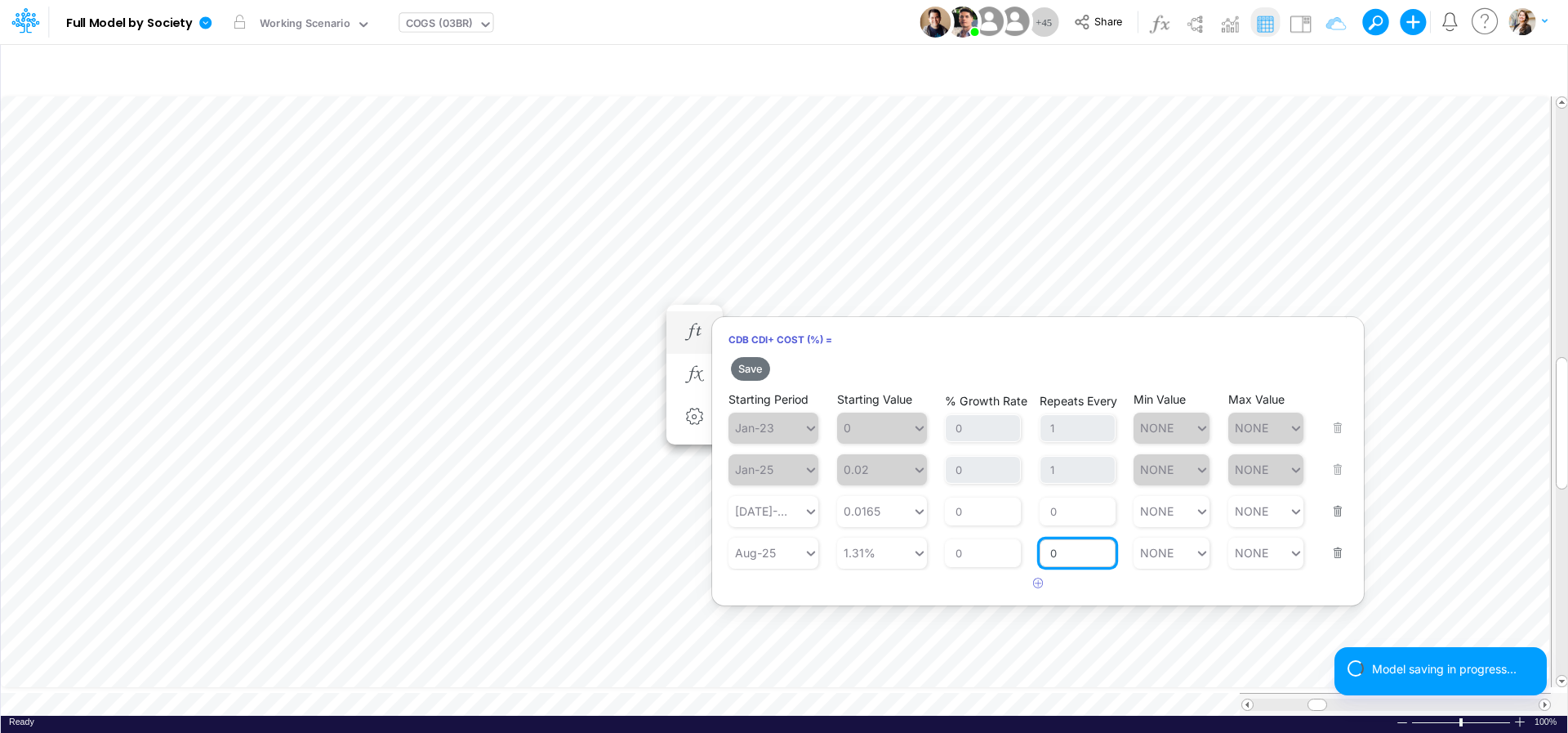
click at [1089, 561] on input "0" at bounding box center [1077, 553] width 76 height 28
type input "1"
click at [1117, 606] on div "CDB CDI+ Cost (%) = Save Starting Period Jan-23 Starting Value 0 % Growth Rate …" at bounding box center [1038, 460] width 653 height 290
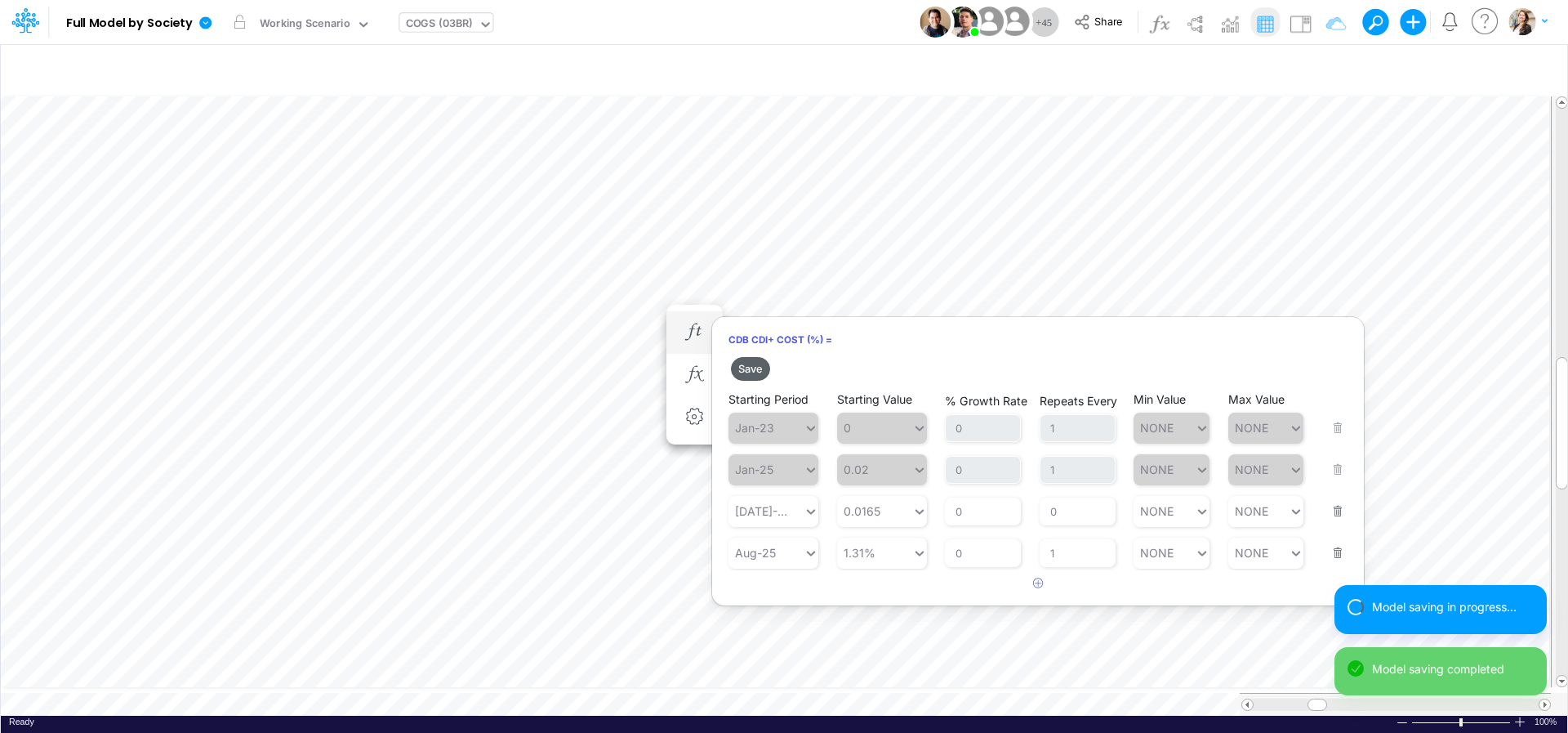
click at [748, 373] on button "Save" at bounding box center [751, 369] width 39 height 24
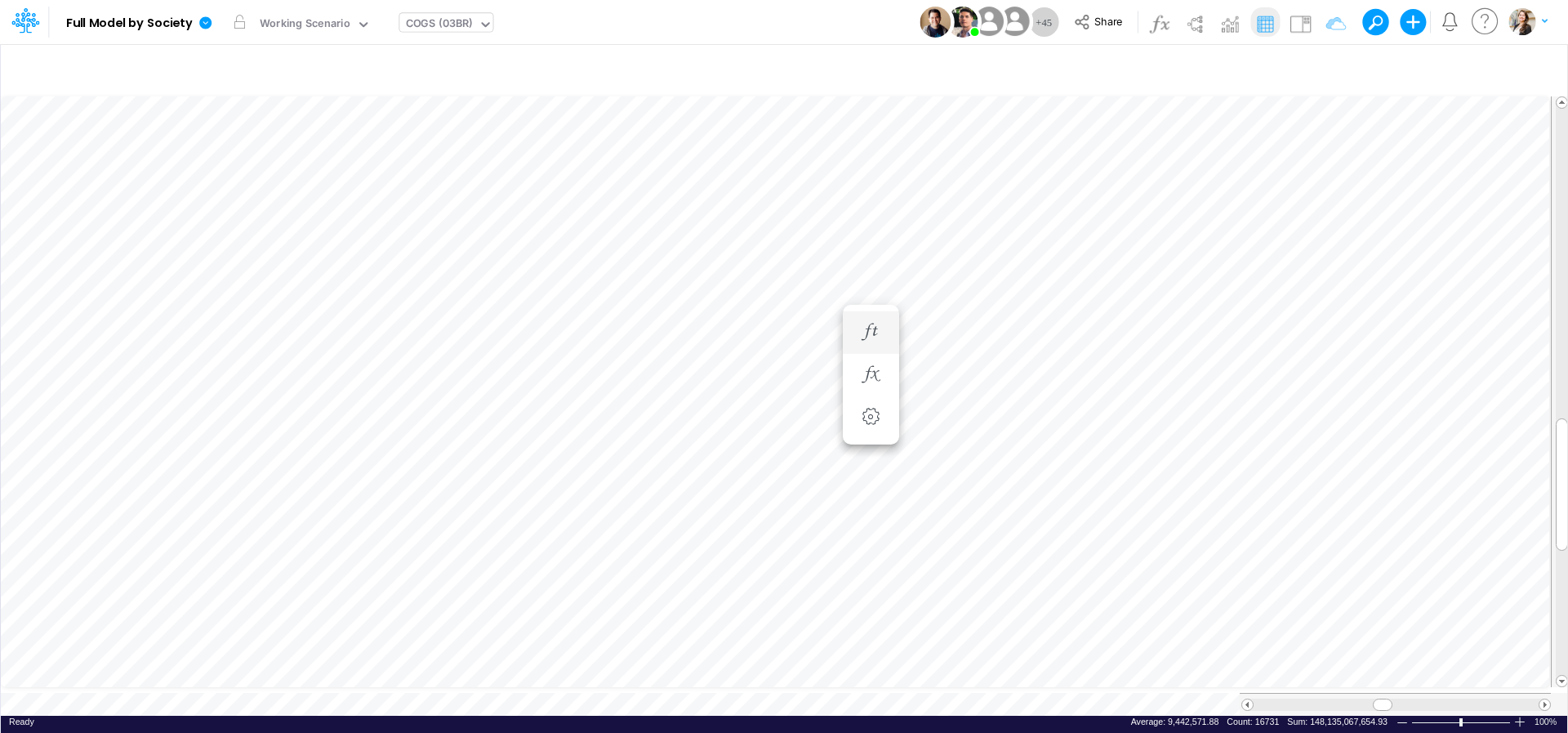
scroll to position [41, 163]
